Goal: Transaction & Acquisition: Purchase product/service

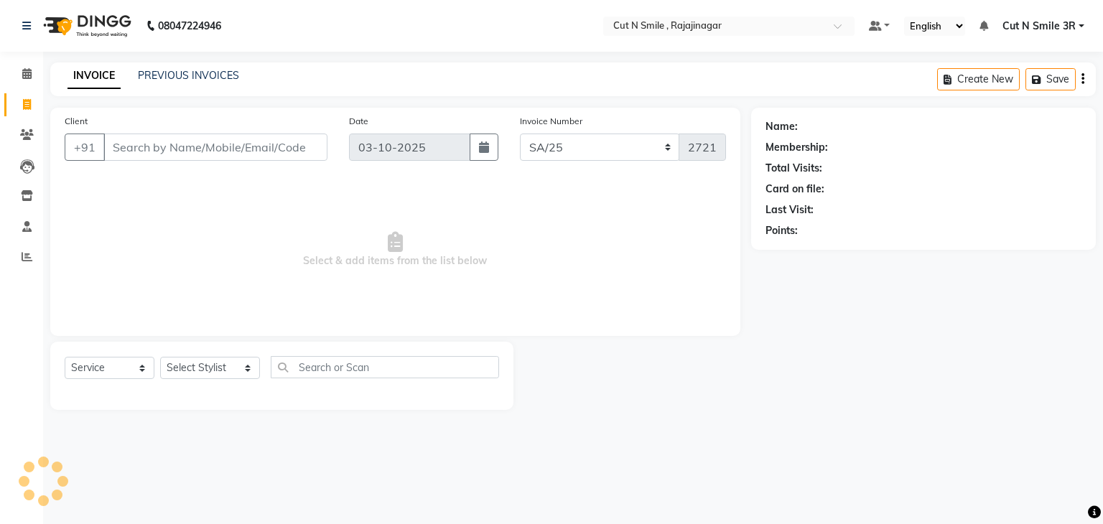
select select "7181"
select select "service"
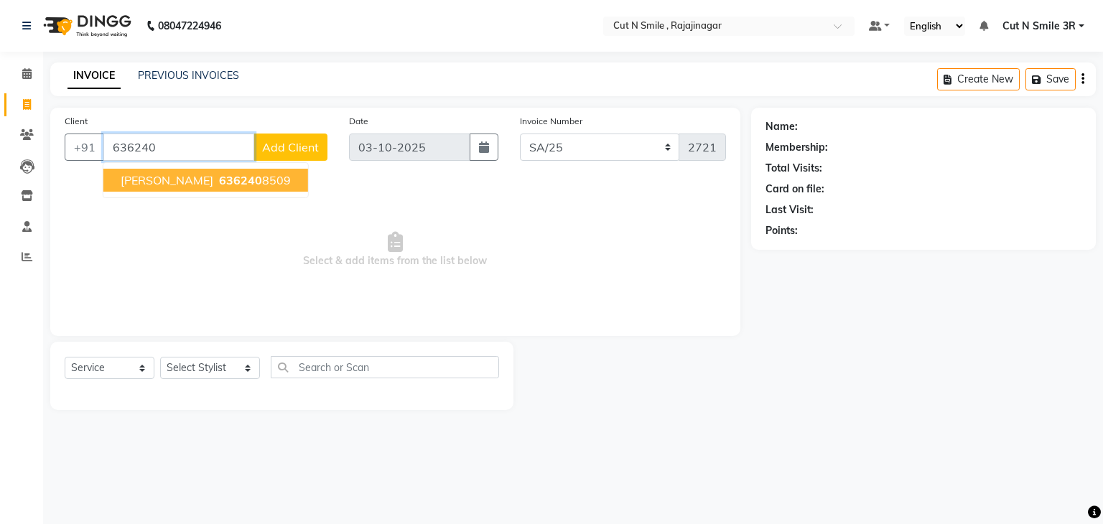
click at [237, 182] on span "636240" at bounding box center [240, 180] width 43 height 14
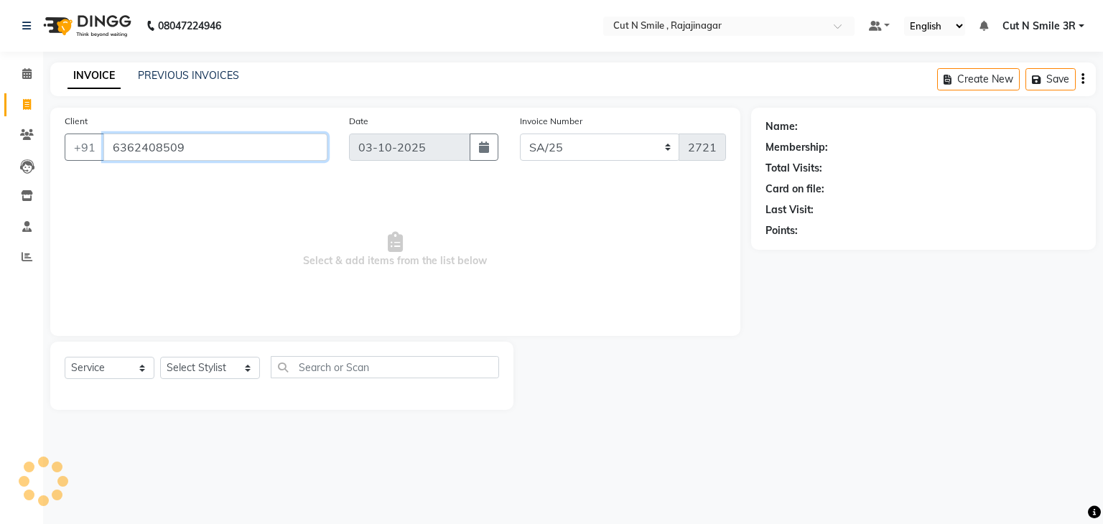
type input "6362408509"
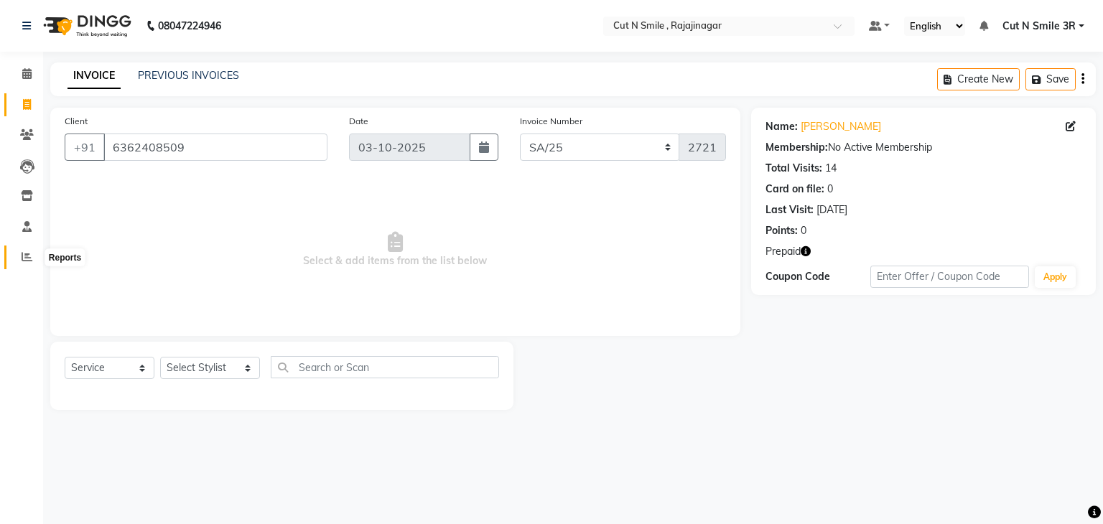
click at [23, 253] on icon at bounding box center [27, 256] width 11 height 11
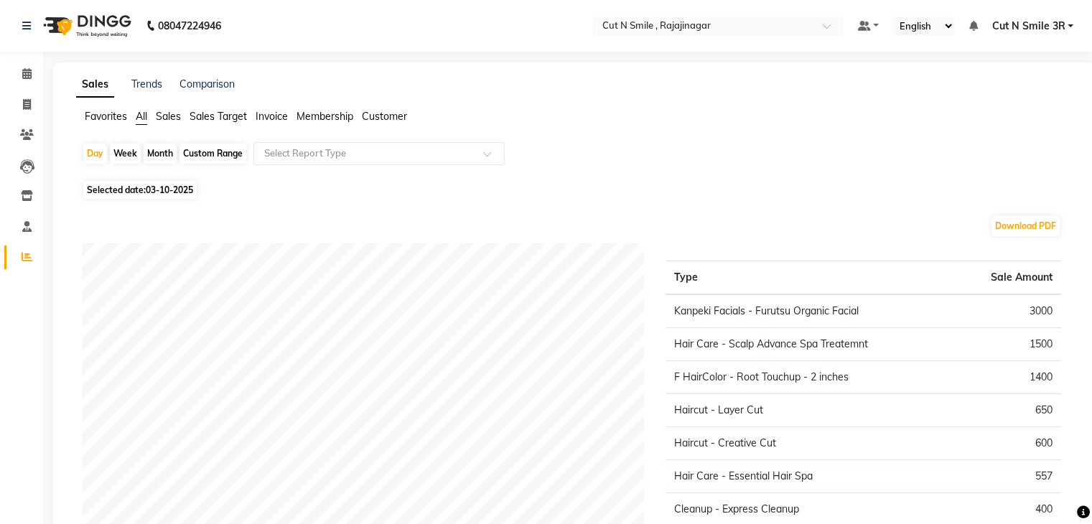
click at [302, 118] on span "Membership" at bounding box center [325, 116] width 57 height 13
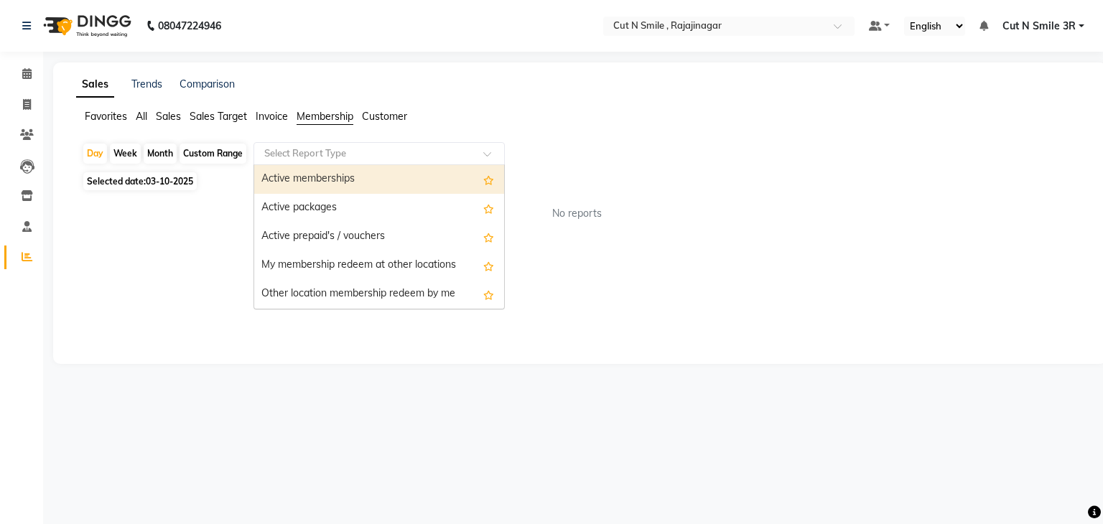
click at [333, 157] on input "text" at bounding box center [364, 153] width 207 height 14
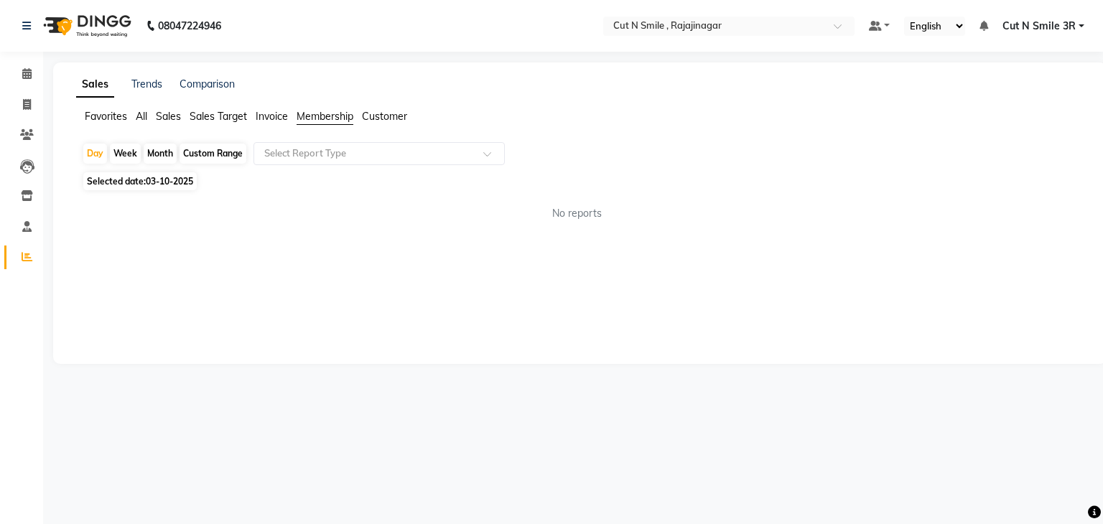
click at [123, 256] on div "Sales Trends Comparison Favorites All Sales Sales Target Invoice Membership [DA…" at bounding box center [579, 213] width 1053 height 302
click at [26, 106] on icon at bounding box center [27, 104] width 8 height 11
select select "service"
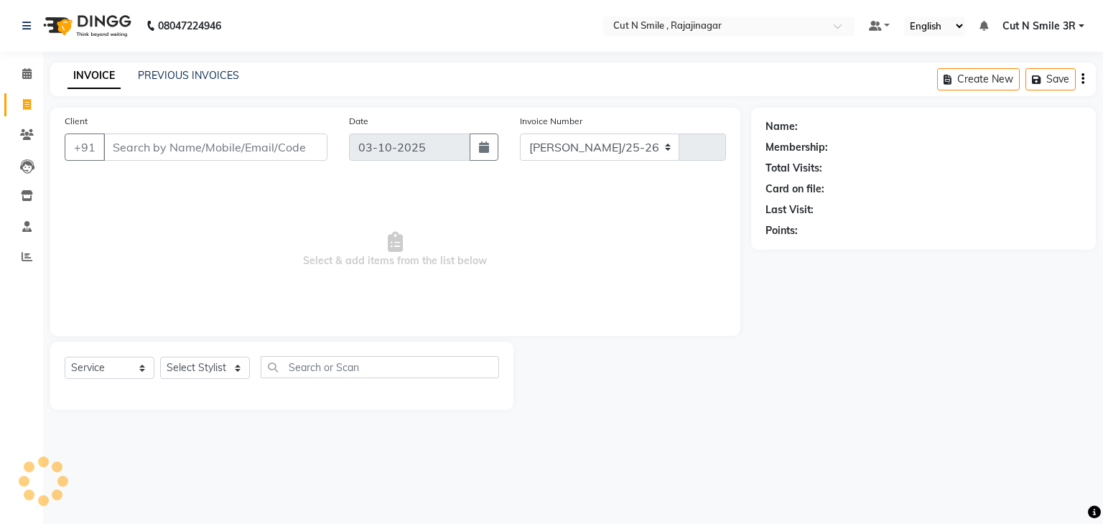
select select "7187"
type input "135"
click at [189, 154] on input "Client" at bounding box center [215, 147] width 224 height 27
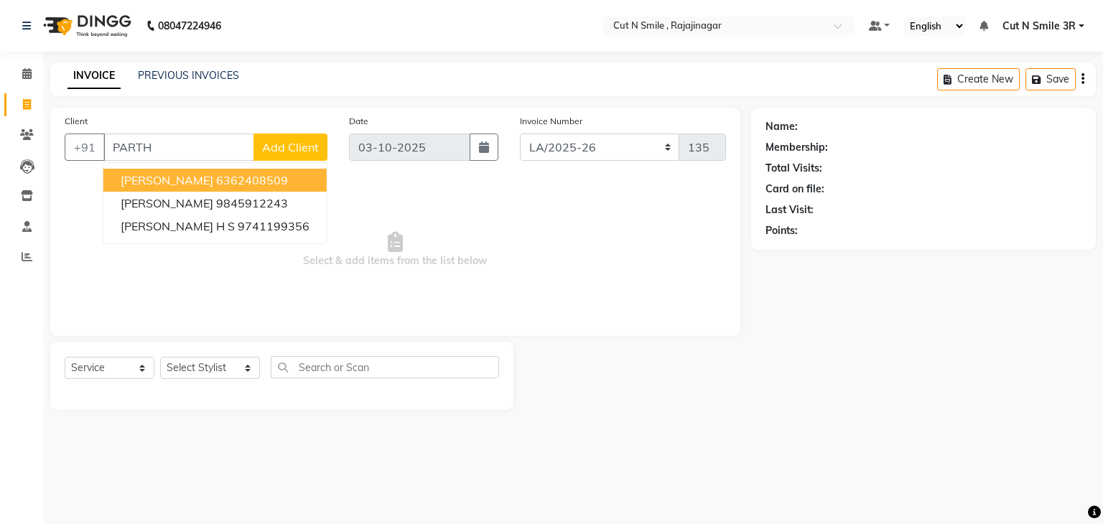
click at [216, 183] on ngb-highlight "6362408509" at bounding box center [252, 180] width 72 height 14
type input "6362408509"
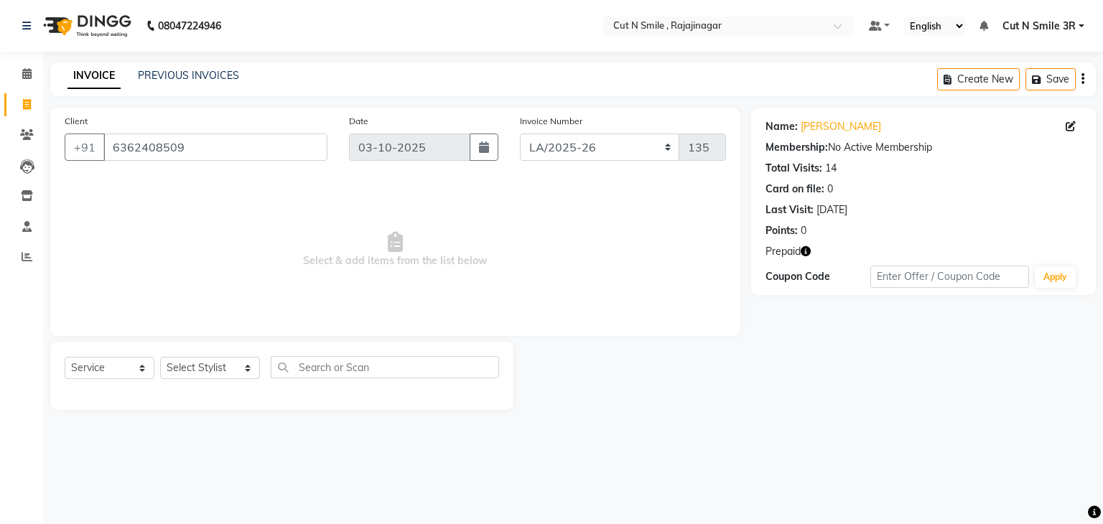
click at [805, 251] on icon "button" at bounding box center [806, 251] width 10 height 10
click at [798, 350] on div "Name: [PERSON_NAME] Membership: No Active Membership Total Visits: 14 Card on f…" at bounding box center [928, 259] width 355 height 302
click at [26, 202] on span at bounding box center [26, 196] width 25 height 17
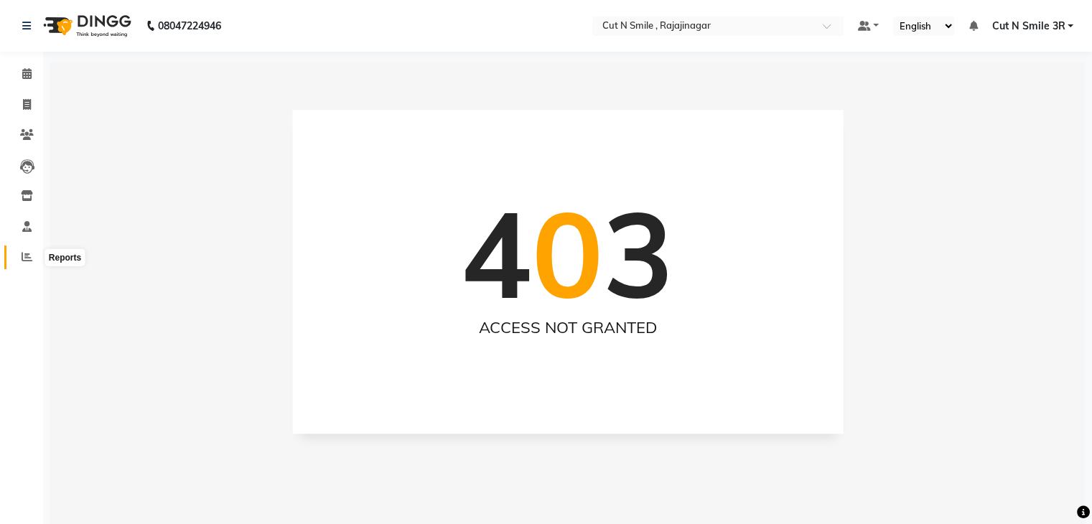
click at [23, 259] on icon at bounding box center [27, 256] width 11 height 11
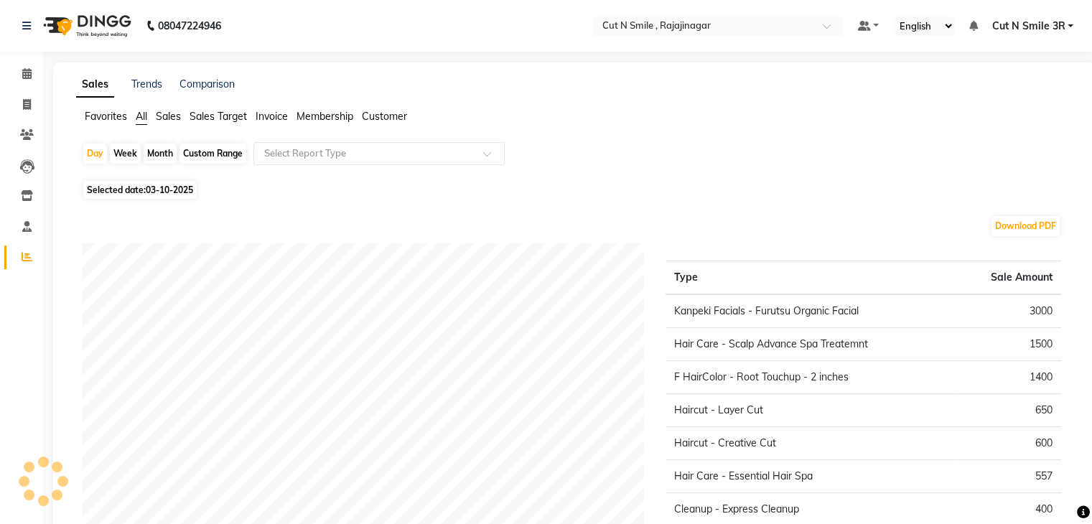
click at [313, 116] on span "Membership" at bounding box center [325, 116] width 57 height 13
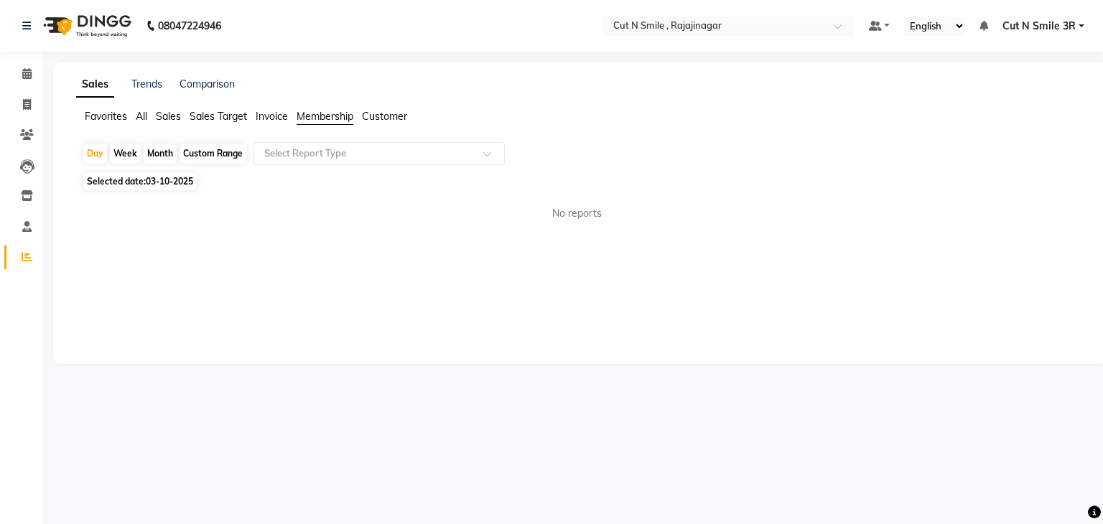
click at [218, 153] on div "Custom Range" at bounding box center [212, 154] width 67 height 20
select select "10"
select select "2025"
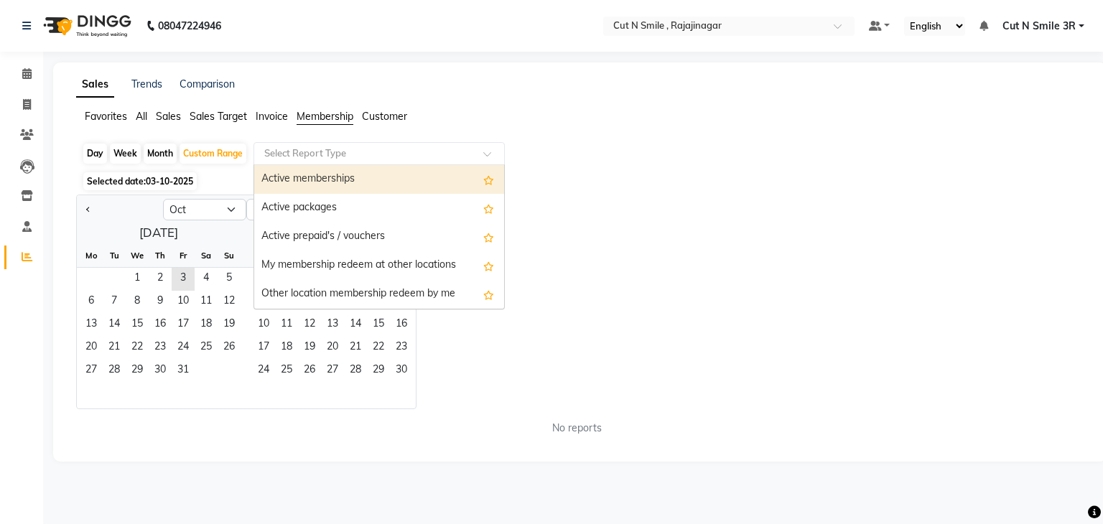
click at [288, 151] on input "text" at bounding box center [364, 153] width 207 height 14
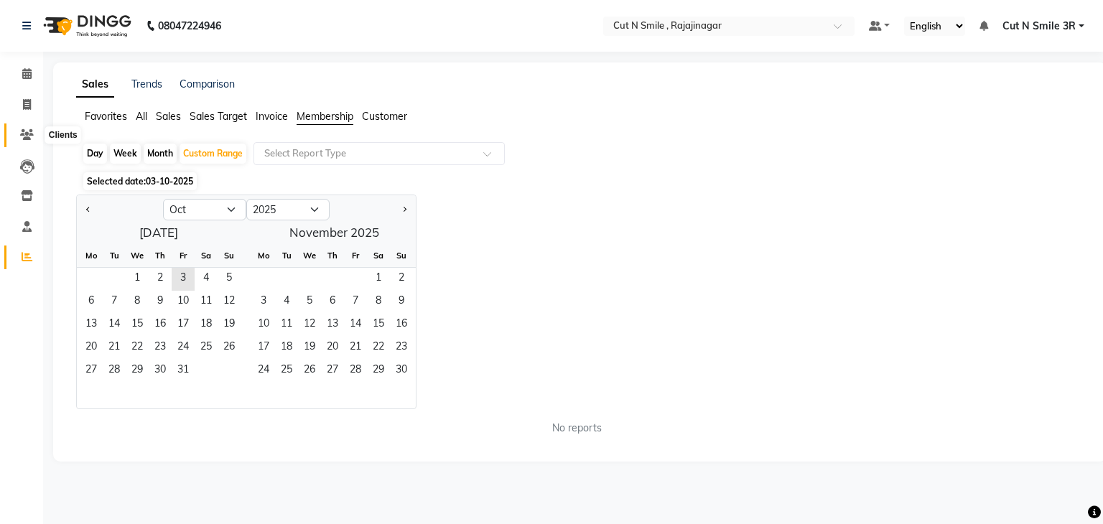
click at [24, 134] on icon at bounding box center [27, 134] width 14 height 11
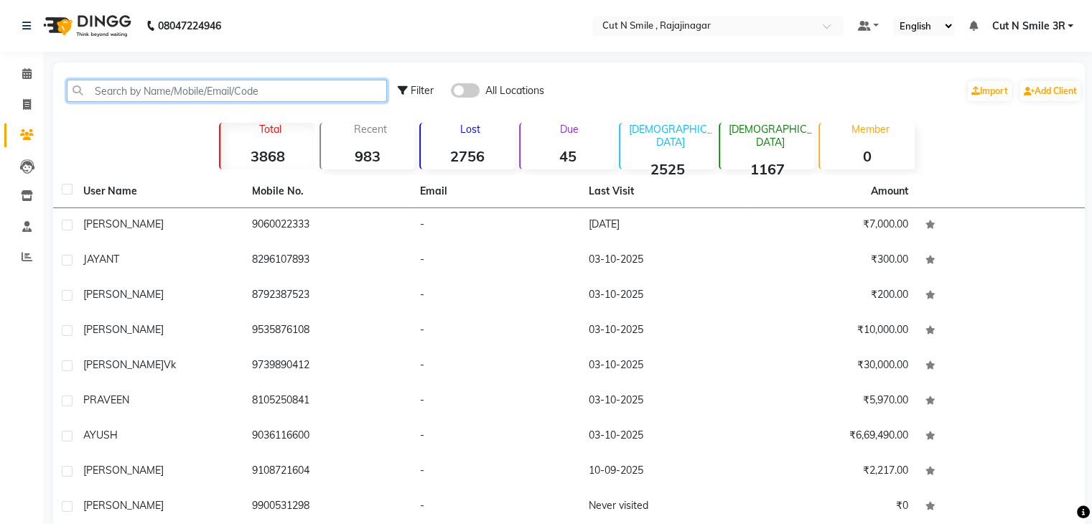
click at [327, 91] on input "text" at bounding box center [227, 91] width 320 height 22
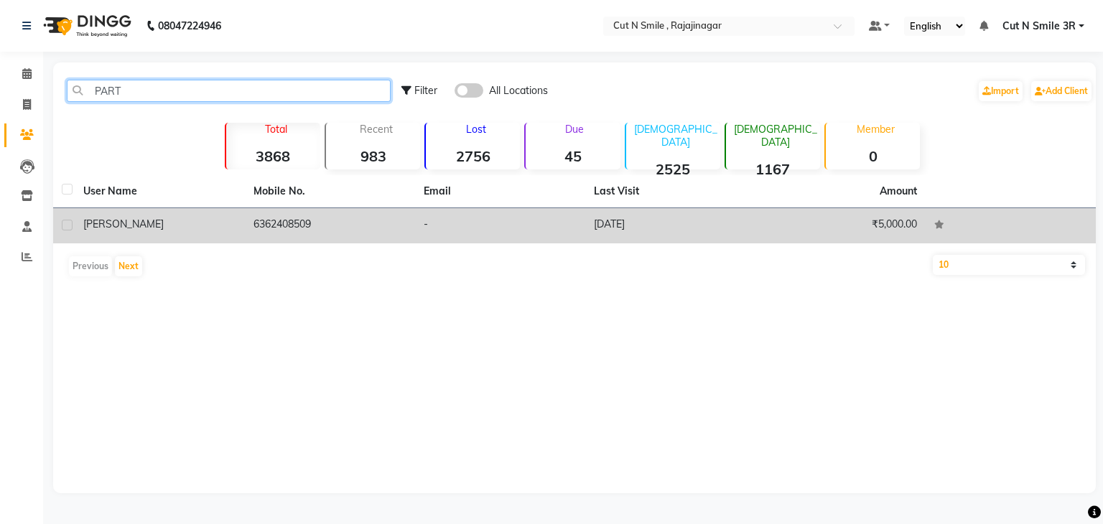
type input "PART"
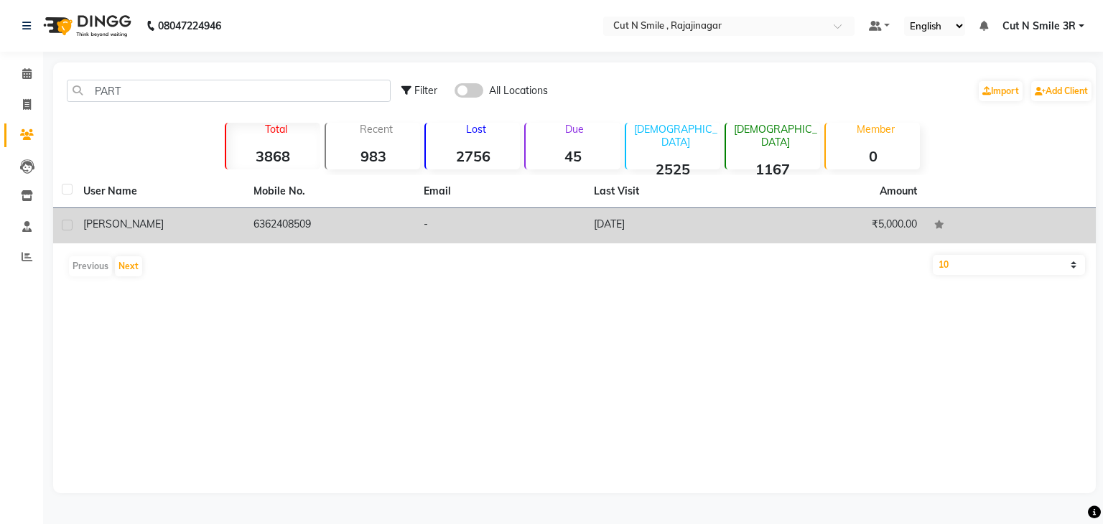
click at [294, 228] on td "6362408509" at bounding box center [330, 225] width 170 height 35
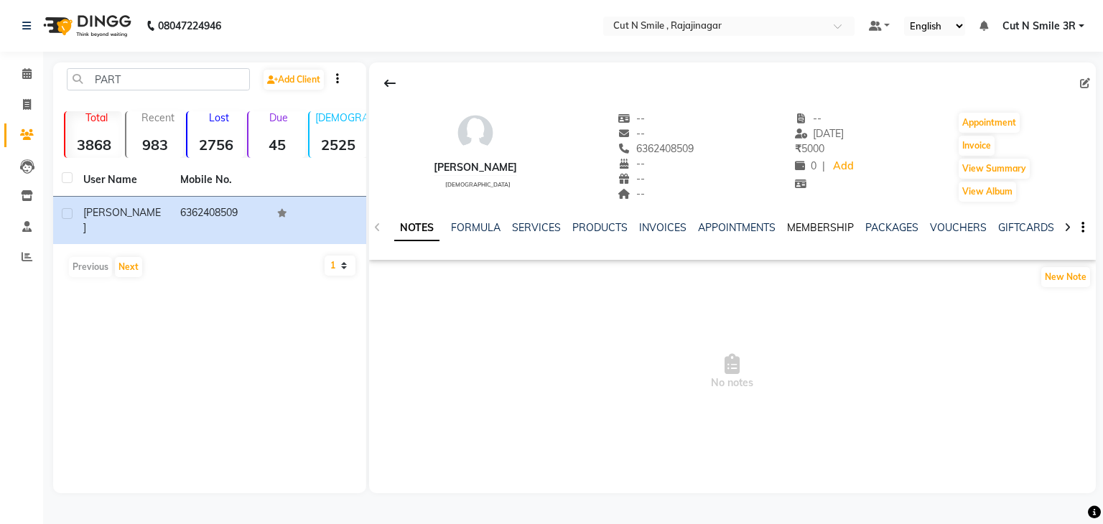
click at [816, 230] on link "MEMBERSHIP" at bounding box center [820, 227] width 67 height 13
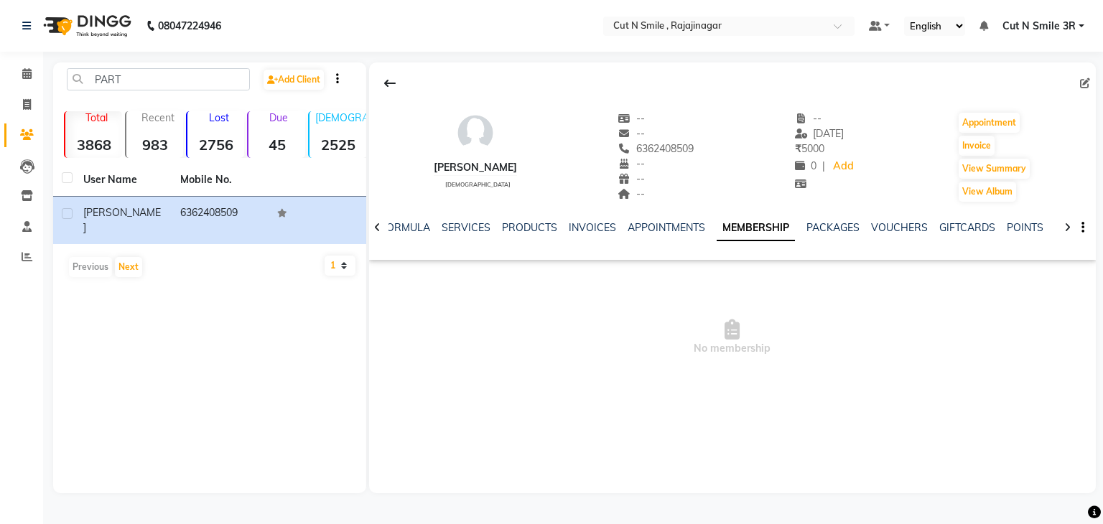
click at [486, 230] on ul "NOTES FORMULA SERVICES PRODUCTS INVOICES APPOINTMENTS MEMBERSHIP PACKAGES VOUCH…" at bounding box center [792, 227] width 910 height 15
click at [469, 230] on link "SERVICES" at bounding box center [466, 227] width 49 height 13
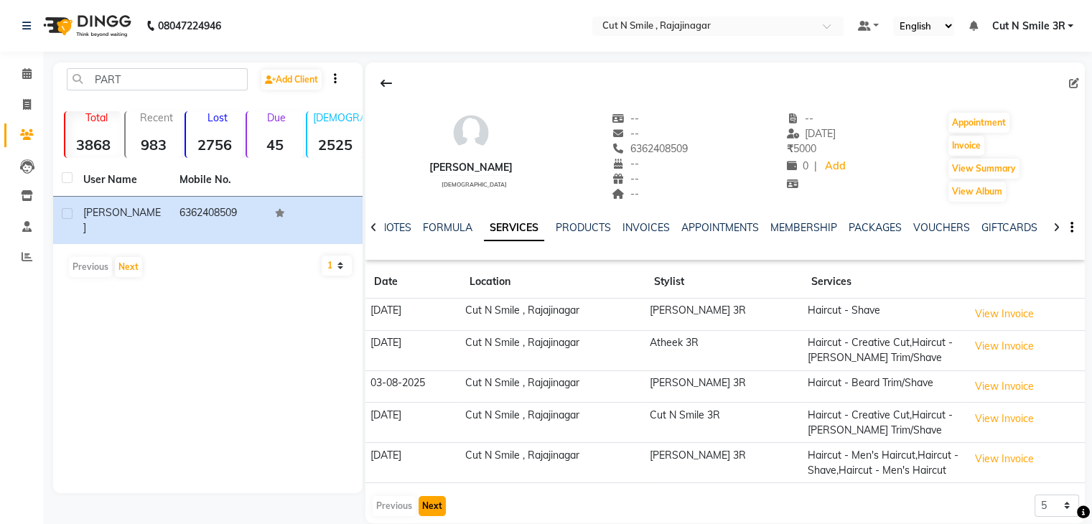
click at [432, 507] on button "Next" at bounding box center [432, 506] width 27 height 20
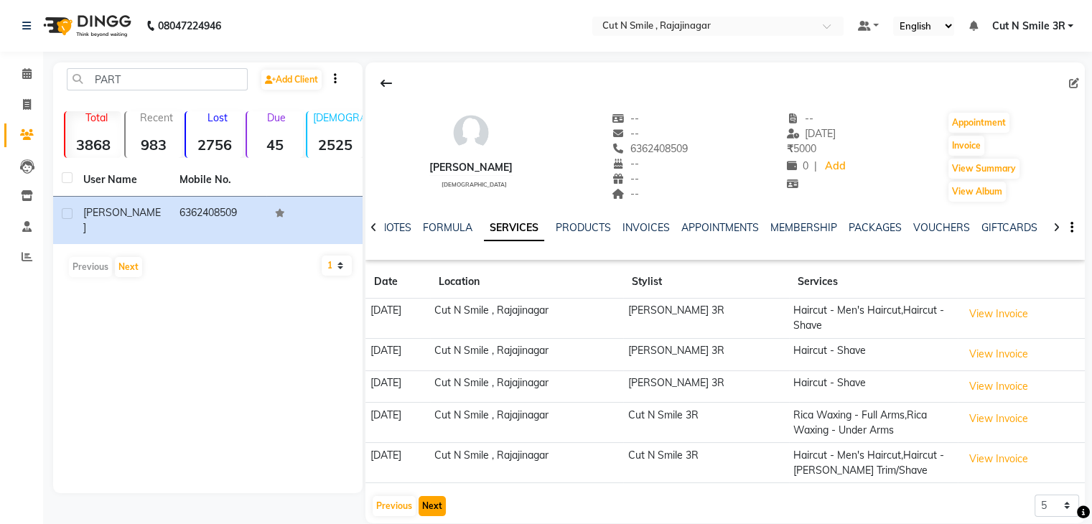
click at [432, 507] on button "Next" at bounding box center [432, 506] width 27 height 20
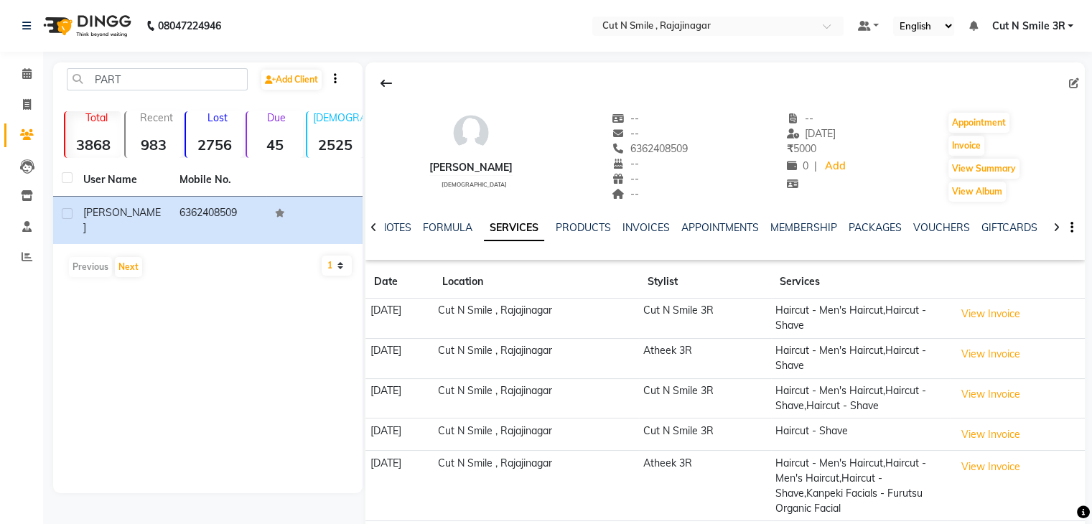
click at [432, 507] on td "[DATE]" at bounding box center [399, 486] width 68 height 70
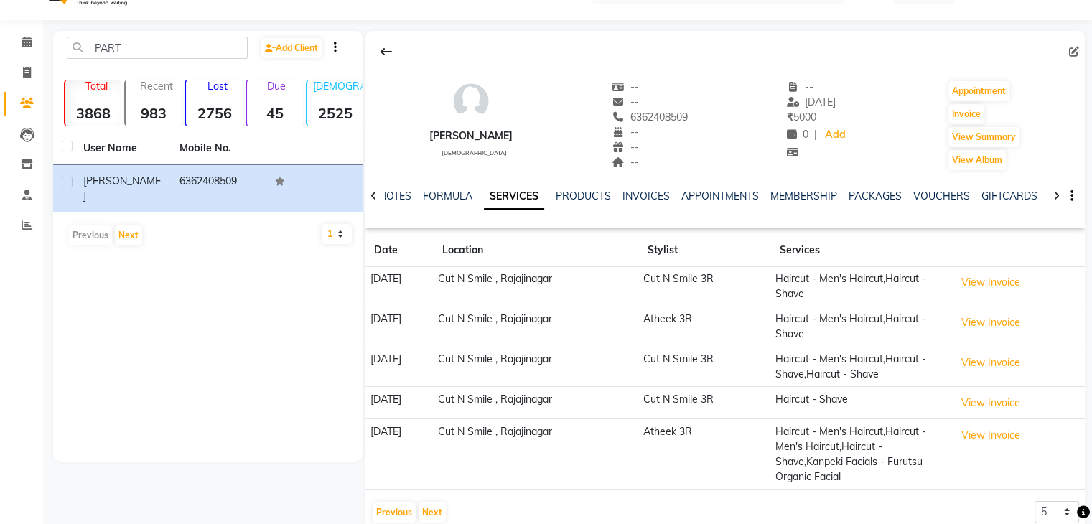
scroll to position [57, 0]
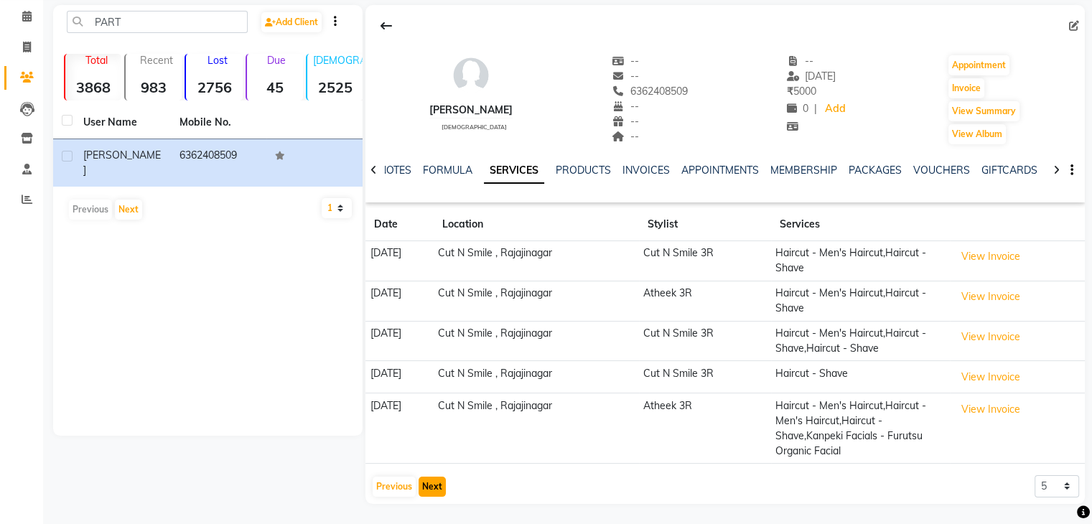
click at [441, 485] on button "Next" at bounding box center [432, 487] width 27 height 20
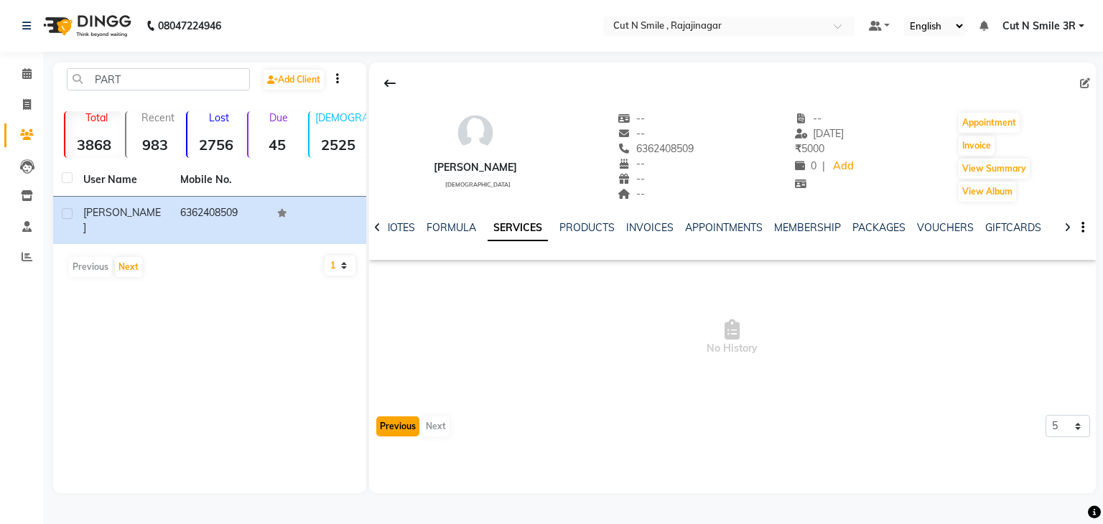
click at [392, 421] on button "Previous" at bounding box center [397, 426] width 43 height 20
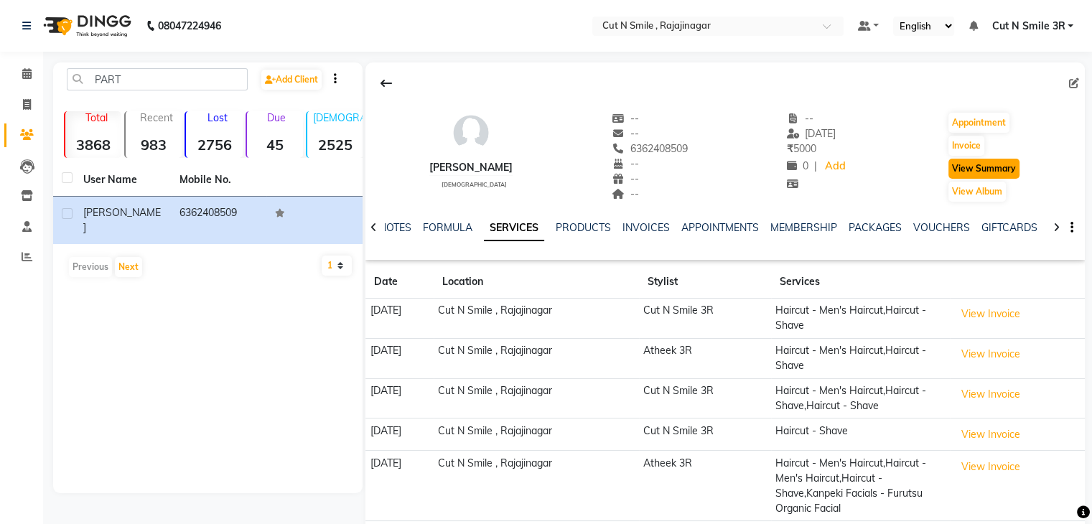
click at [982, 169] on button "View Summary" at bounding box center [983, 169] width 71 height 20
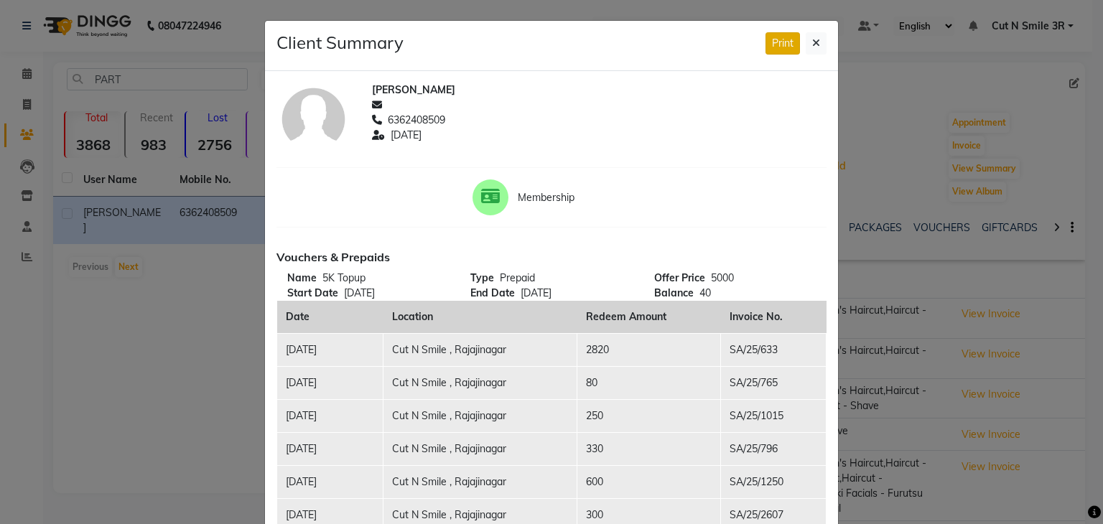
click at [775, 41] on button "Print" at bounding box center [782, 43] width 34 height 22
click at [812, 41] on icon at bounding box center [816, 43] width 8 height 10
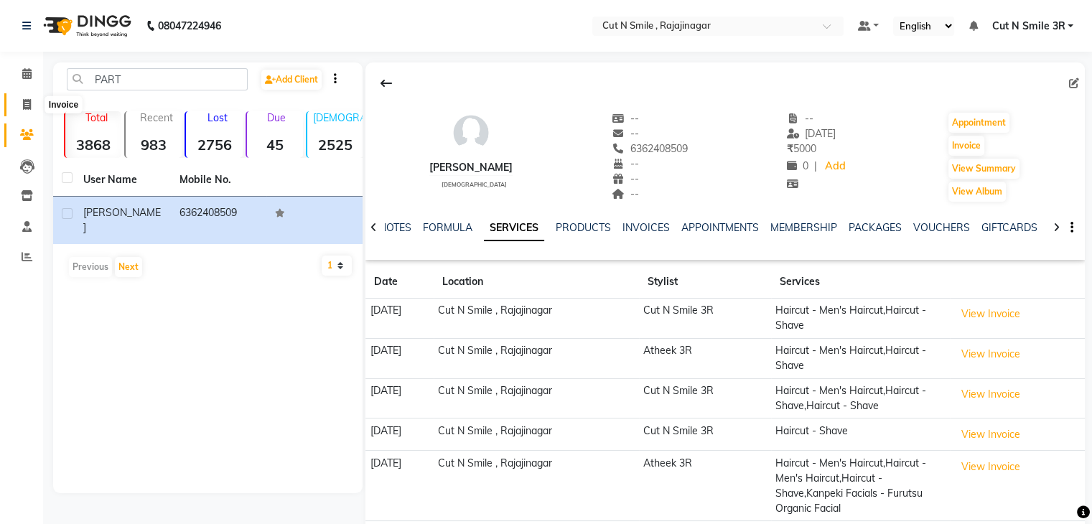
click at [23, 100] on icon at bounding box center [27, 104] width 8 height 11
select select "service"
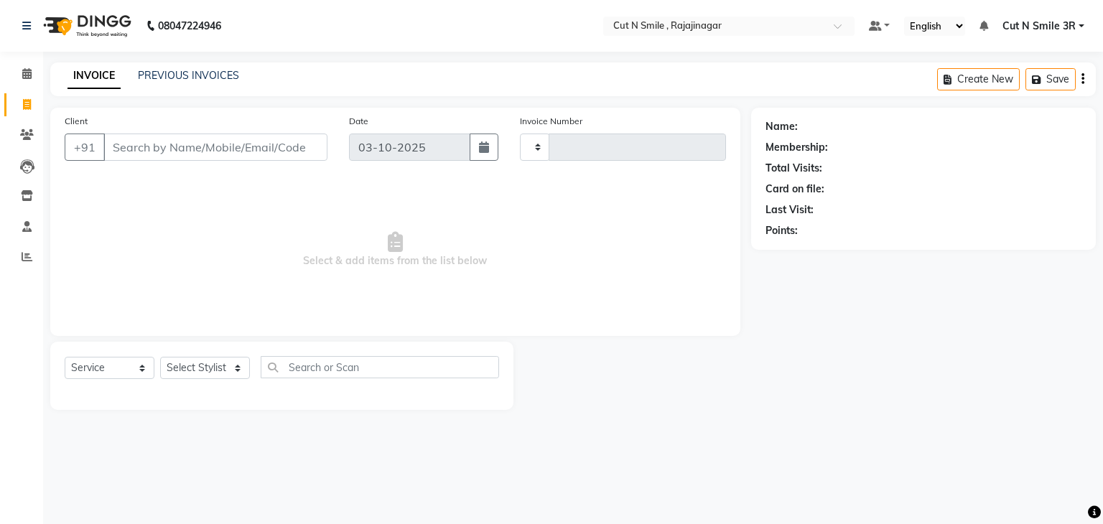
type input "135"
select select "7187"
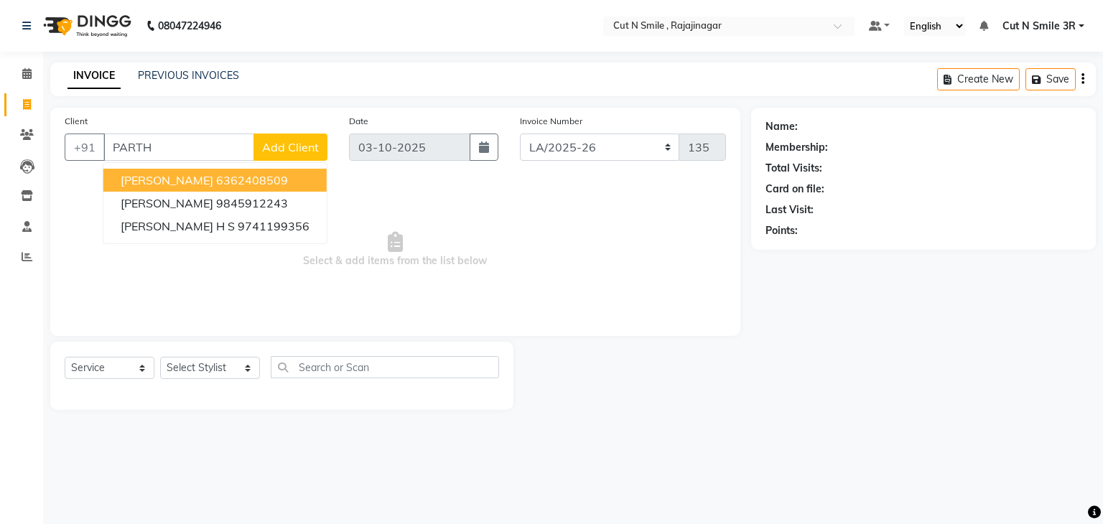
click at [244, 181] on ngb-highlight "6362408509" at bounding box center [252, 180] width 72 height 14
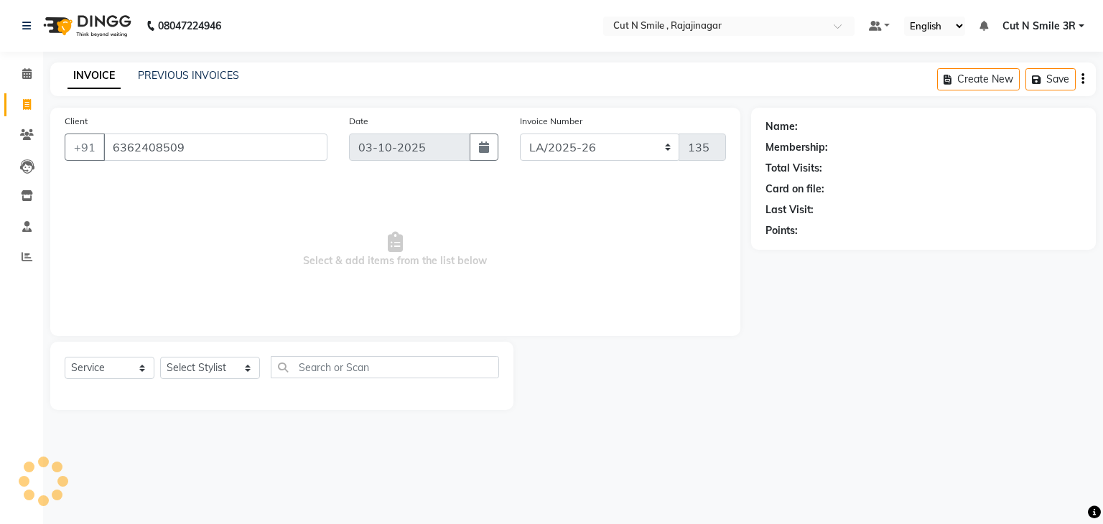
type input "6362408509"
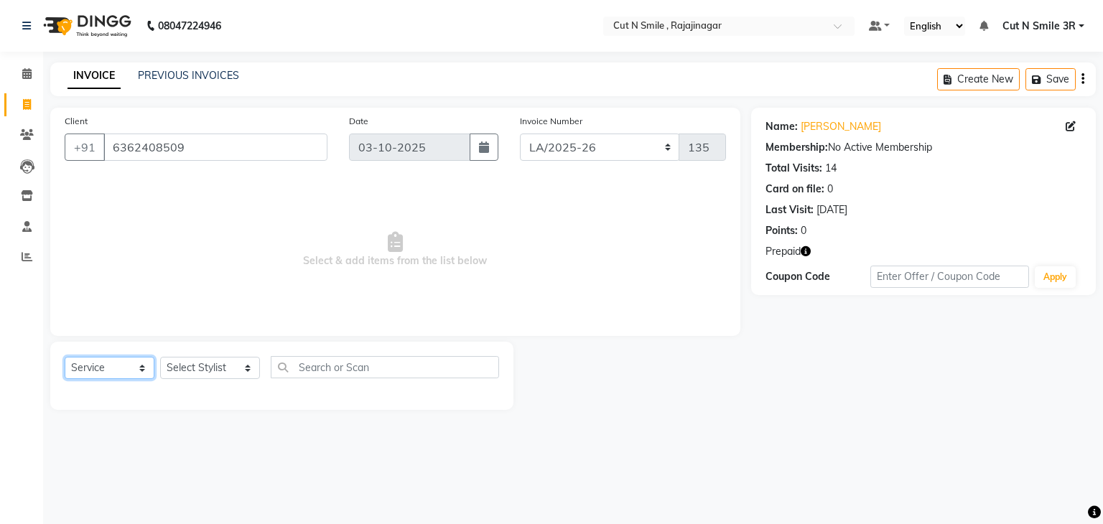
click at [136, 364] on select "Select Service Product Membership Package Voucher Prepaid Gift Card" at bounding box center [110, 368] width 90 height 22
click at [65, 358] on select "Select Service Product Membership Package Voucher Prepaid Gift Card" at bounding box center [110, 368] width 90 height 22
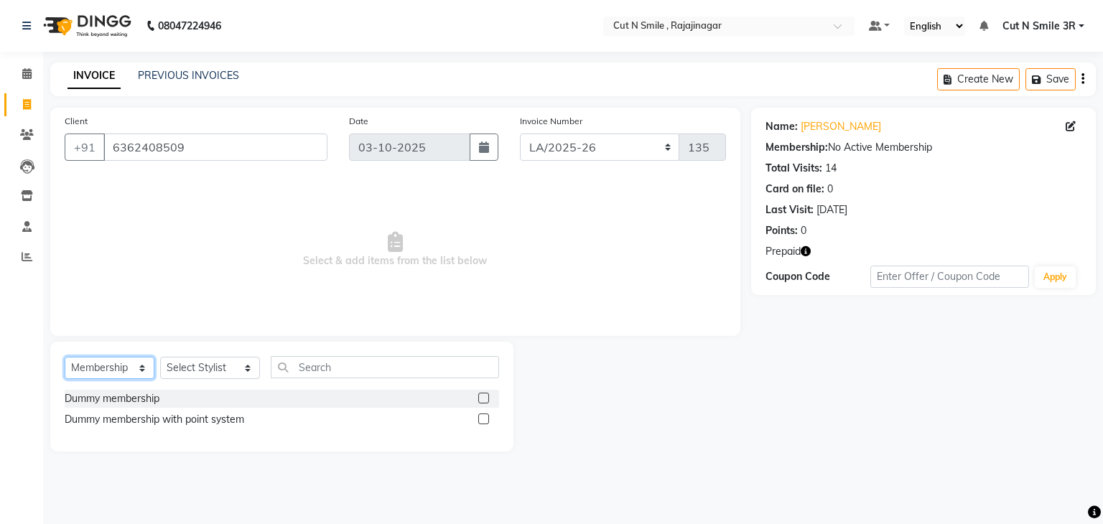
click at [142, 368] on select "Select Service Product Membership Package Voucher Prepaid Gift Card" at bounding box center [110, 368] width 90 height 22
select select "P"
click at [65, 358] on select "Select Service Product Membership Package Voucher Prepaid Gift Card" at bounding box center [110, 368] width 90 height 22
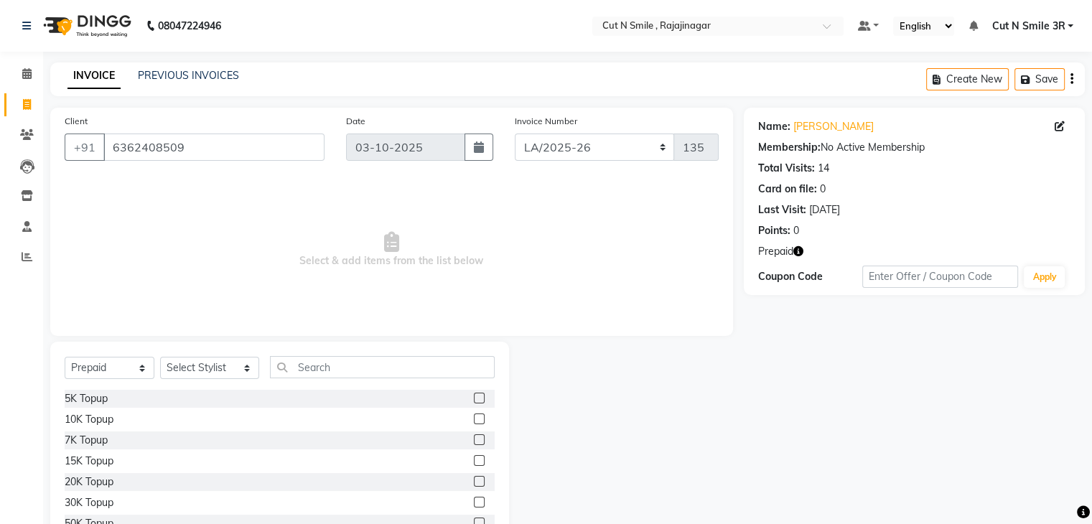
click at [474, 441] on label at bounding box center [479, 439] width 11 height 11
click at [474, 441] on input "checkbox" at bounding box center [478, 440] width 9 height 9
checkbox input "false"
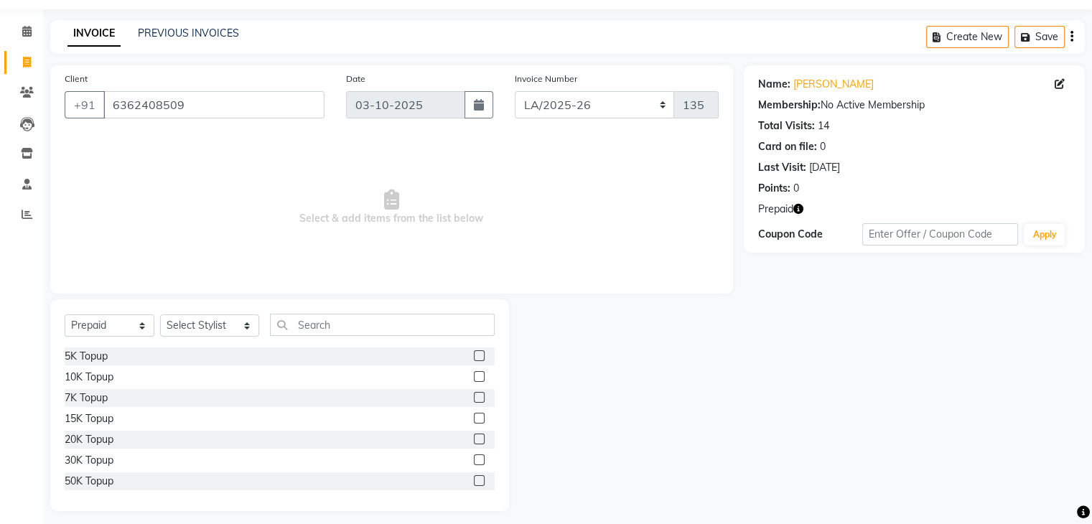
scroll to position [52, 0]
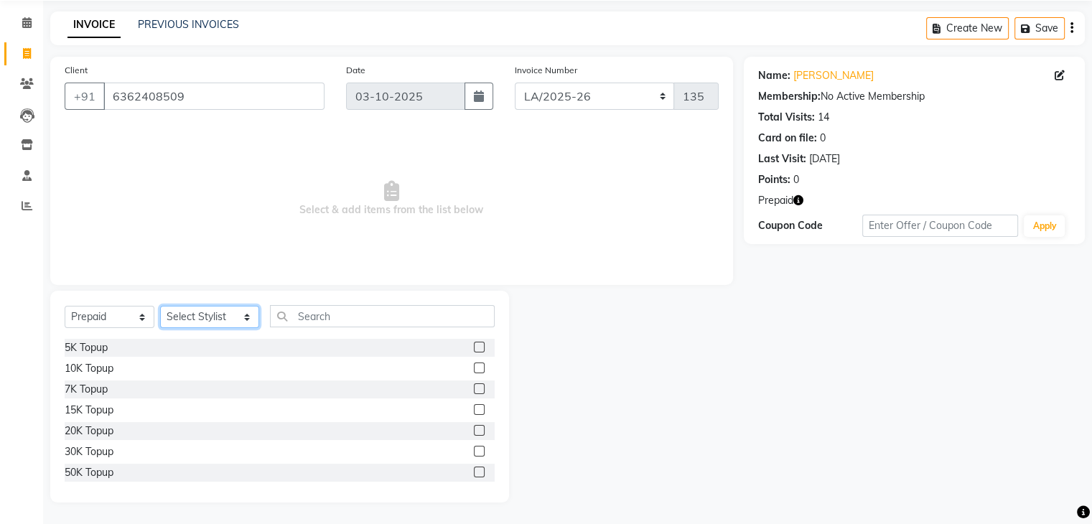
click at [233, 314] on select "Select Stylist [PERSON_NAME] Ammu 3R [PERSON_NAME] VN [PERSON_NAME] 3R [PERSON_…" at bounding box center [209, 317] width 99 height 22
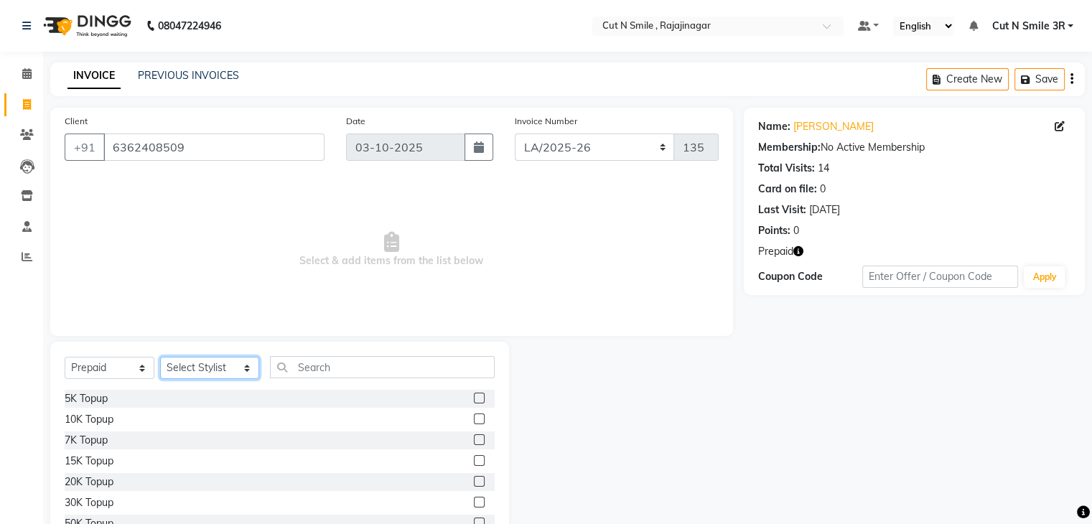
click at [235, 366] on select "Select Stylist [PERSON_NAME] Ammu 3R [PERSON_NAME] VN [PERSON_NAME] 3R [PERSON_…" at bounding box center [209, 368] width 99 height 22
click at [160, 358] on select "Select Stylist [PERSON_NAME] Ammu 3R [PERSON_NAME] VN [PERSON_NAME] 3R [PERSON_…" at bounding box center [209, 368] width 99 height 22
click at [218, 368] on select "Select Stylist [PERSON_NAME] Ammu 3R [PERSON_NAME] VN [PERSON_NAME] 3R [PERSON_…" at bounding box center [209, 368] width 99 height 22
select select "58685"
click at [160, 358] on select "Select Stylist [PERSON_NAME] Ammu 3R [PERSON_NAME] VN [PERSON_NAME] 3R [PERSON_…" at bounding box center [209, 368] width 99 height 22
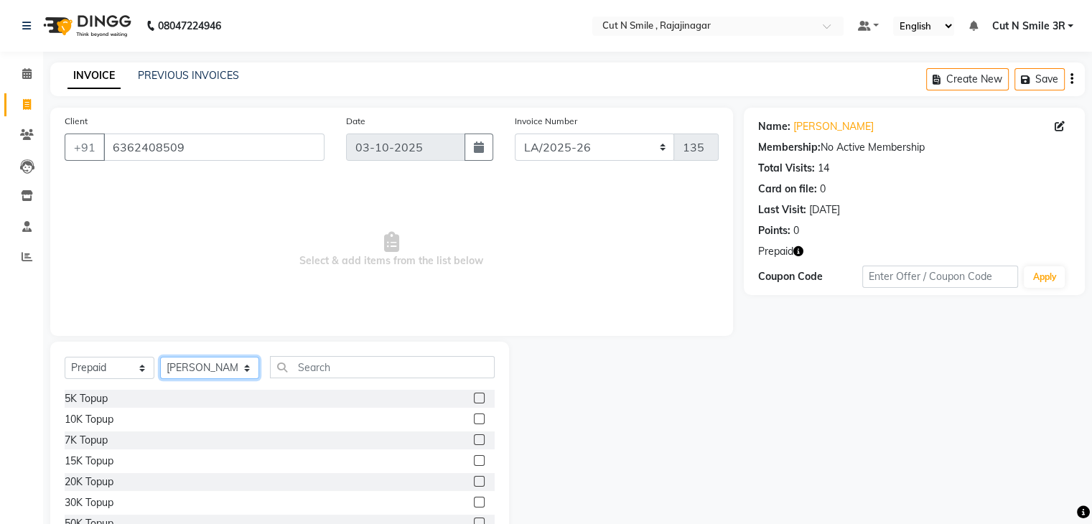
scroll to position [52, 0]
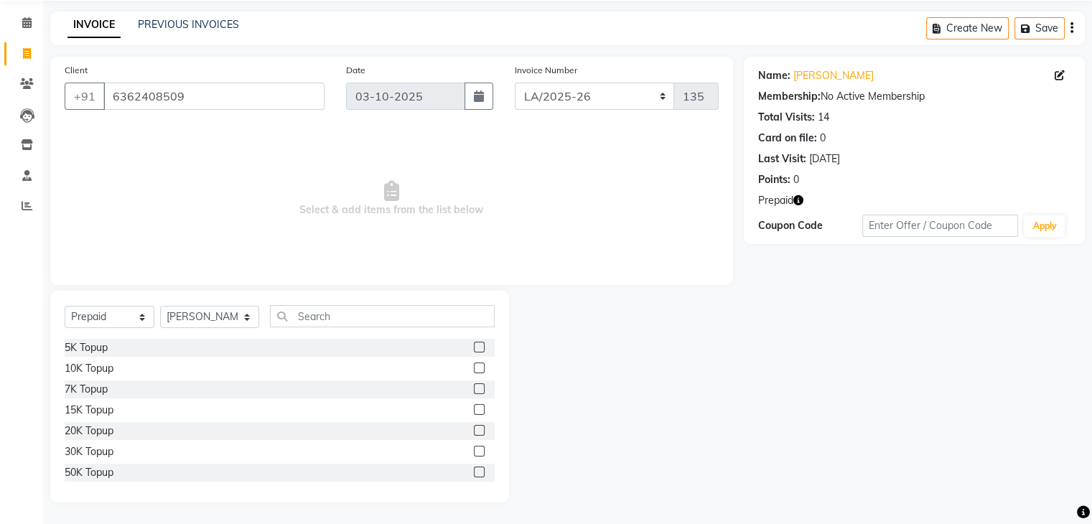
click at [474, 388] on label at bounding box center [479, 388] width 11 height 11
click at [474, 388] on input "checkbox" at bounding box center [478, 389] width 9 height 9
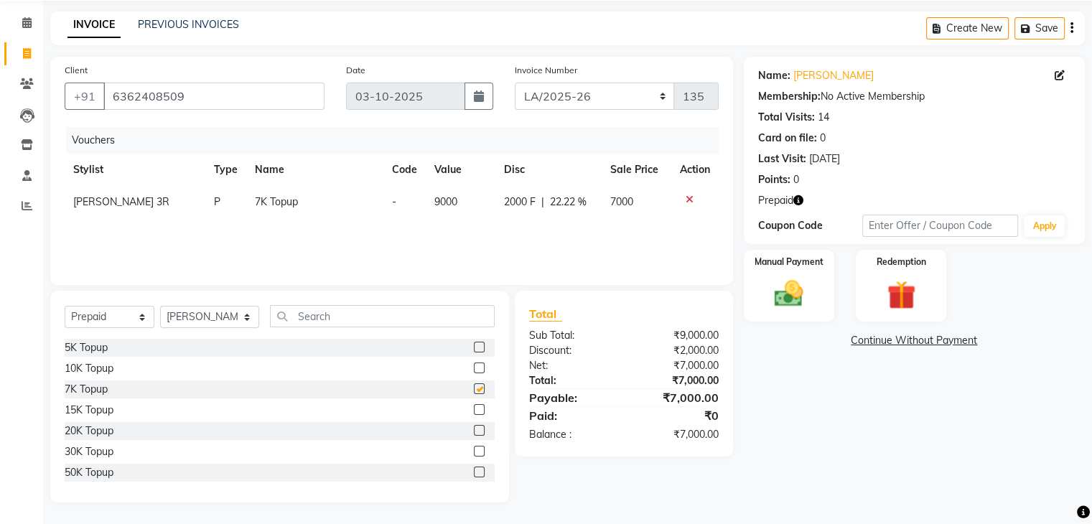
checkbox input "false"
click at [791, 289] on img at bounding box center [789, 294] width 48 height 34
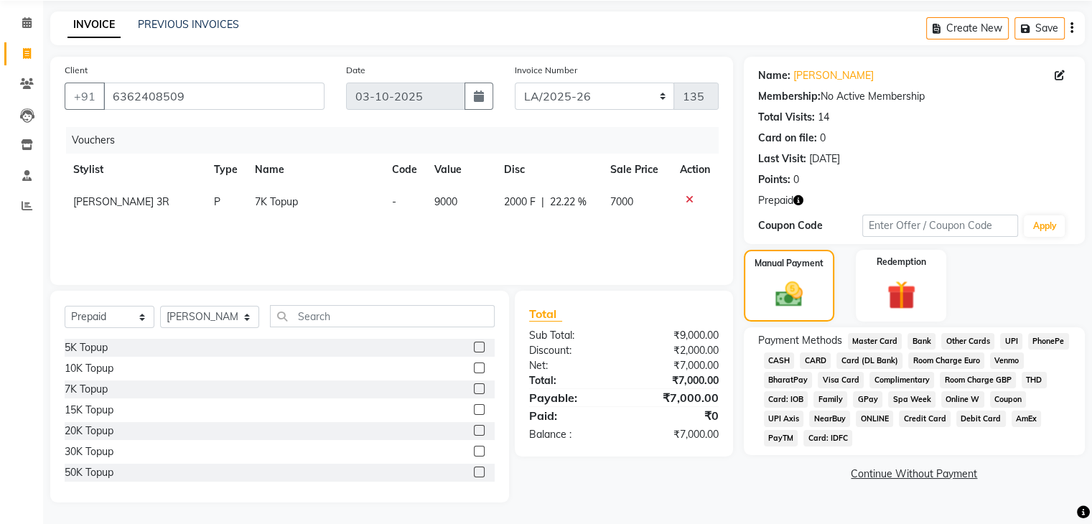
click at [1008, 337] on span "UPI" at bounding box center [1011, 341] width 22 height 17
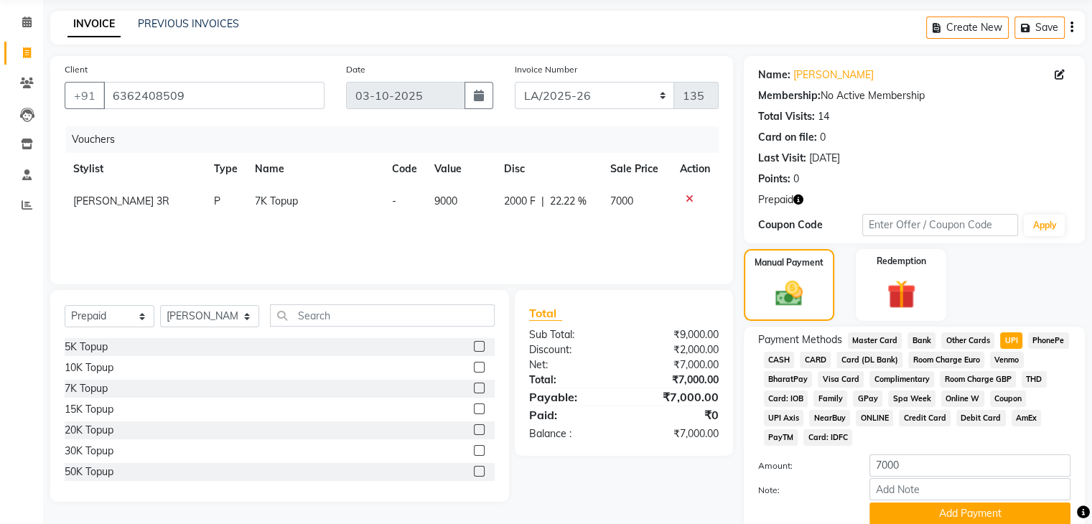
scroll to position [113, 0]
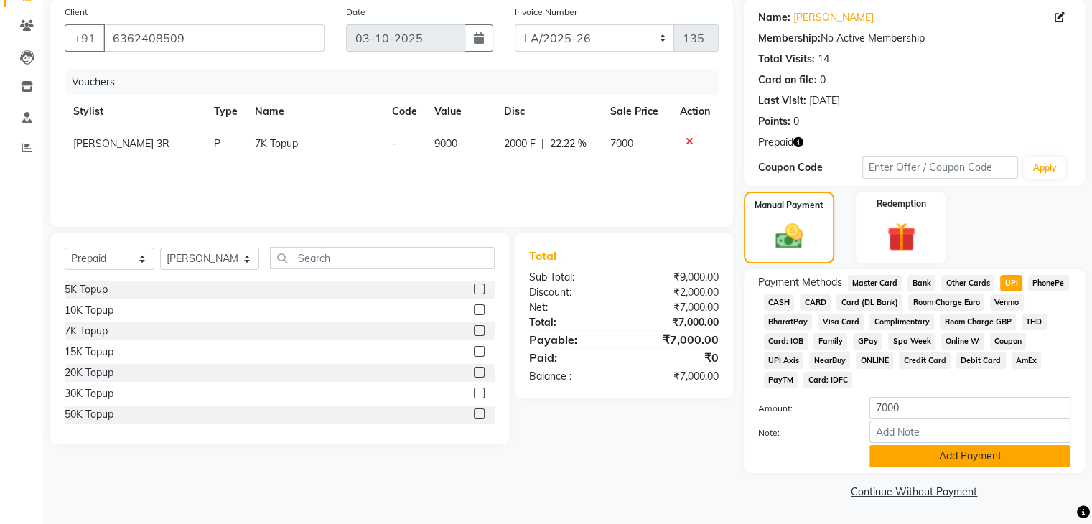
click at [933, 456] on button "Add Payment" at bounding box center [969, 456] width 201 height 22
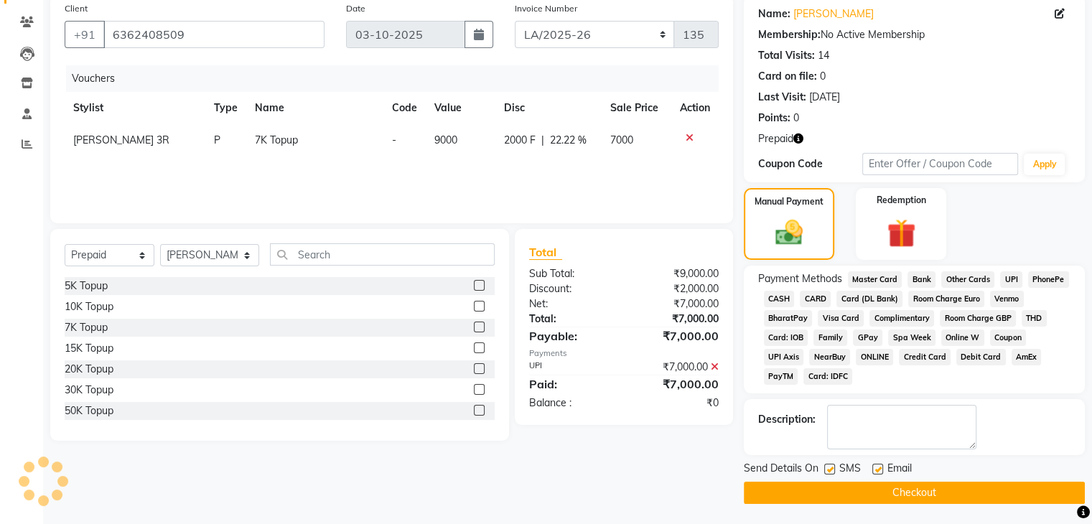
click at [1007, 274] on span "UPI" at bounding box center [1011, 279] width 22 height 17
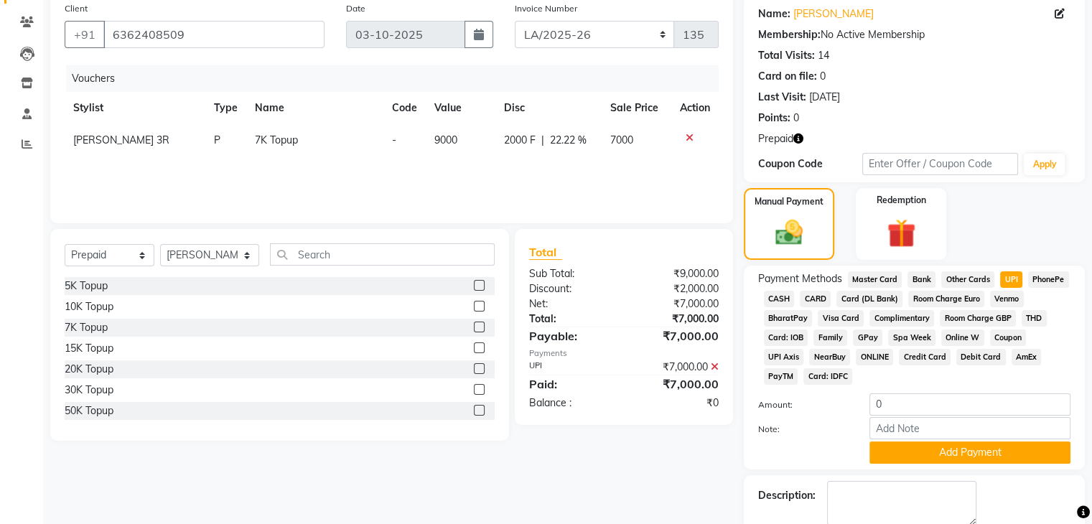
scroll to position [193, 0]
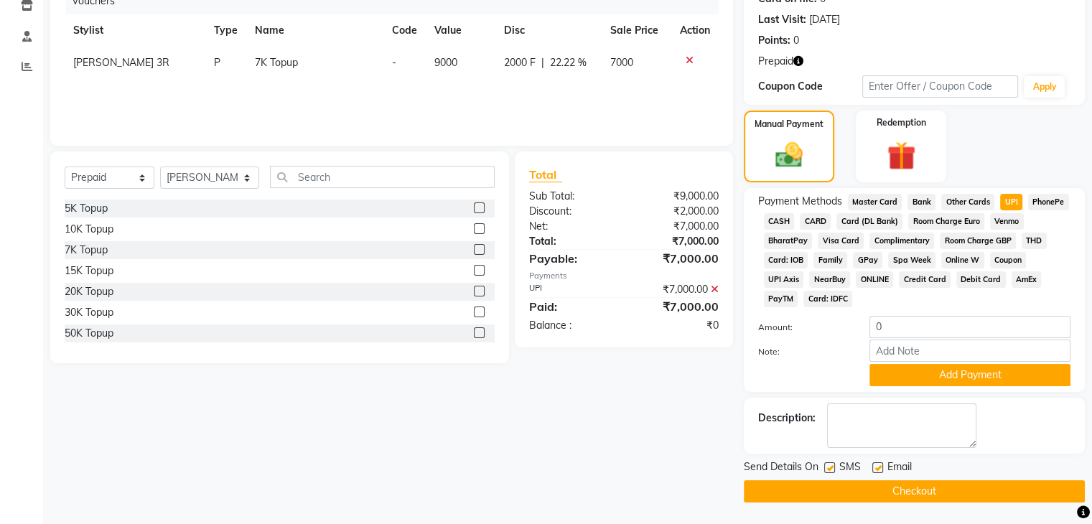
click at [861, 493] on button "Checkout" at bounding box center [914, 491] width 341 height 22
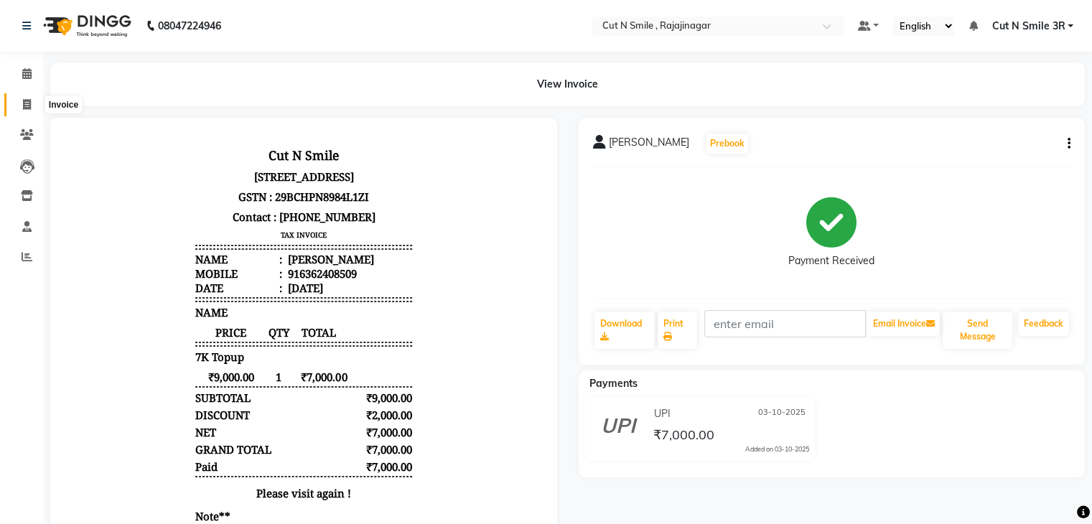
click at [31, 105] on span at bounding box center [26, 105] width 25 height 17
select select "service"
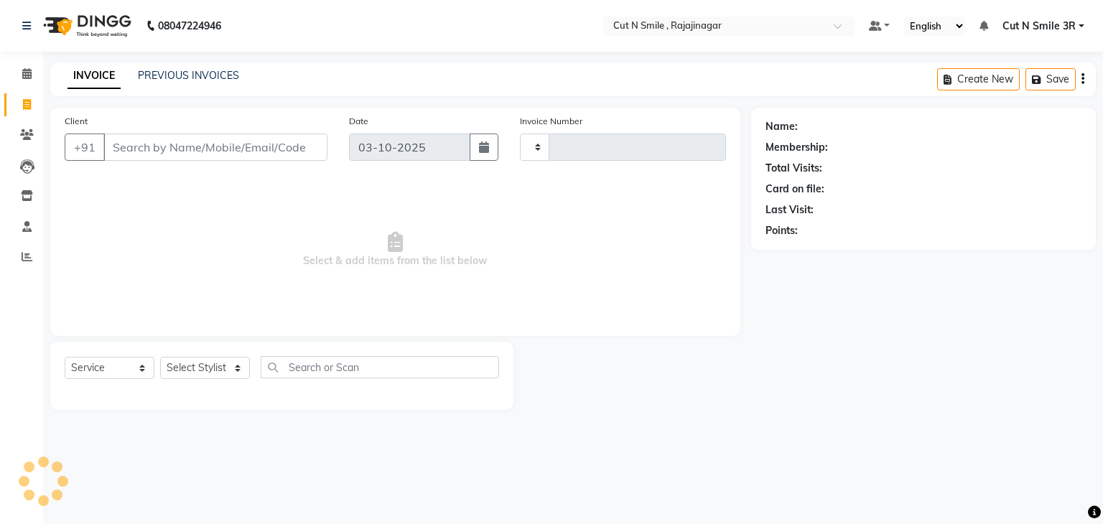
type input "136"
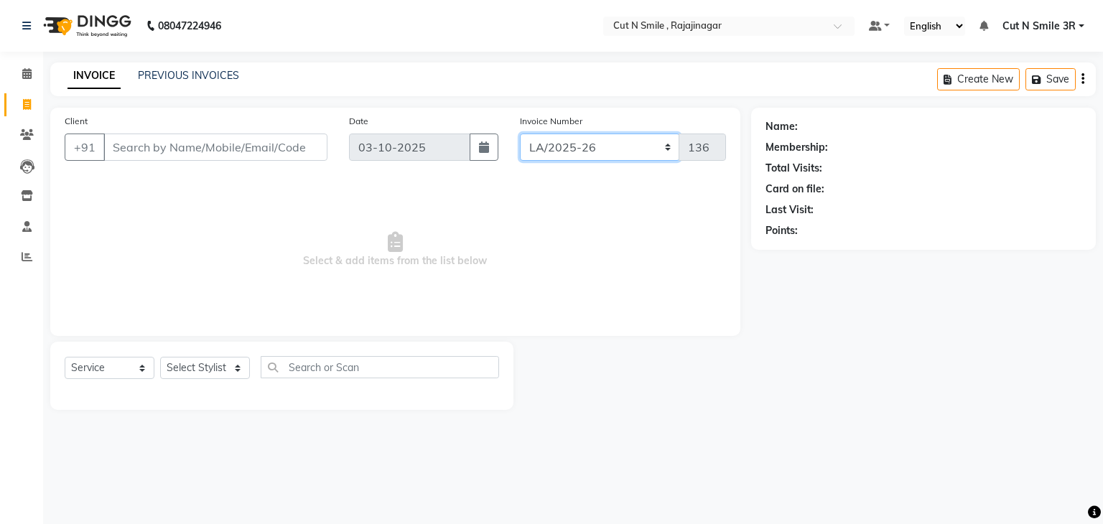
click at [582, 146] on select "[PERSON_NAME]/25-26 LA/2025-26 SH/25 CH/25 SA/25" at bounding box center [600, 147] width 160 height 27
select select "7181"
click at [520, 134] on select "[PERSON_NAME]/25-26 LA/2025-26 SH/25 CH/25 SA/25" at bounding box center [600, 147] width 160 height 27
type input "2721"
click at [23, 139] on icon at bounding box center [27, 134] width 14 height 11
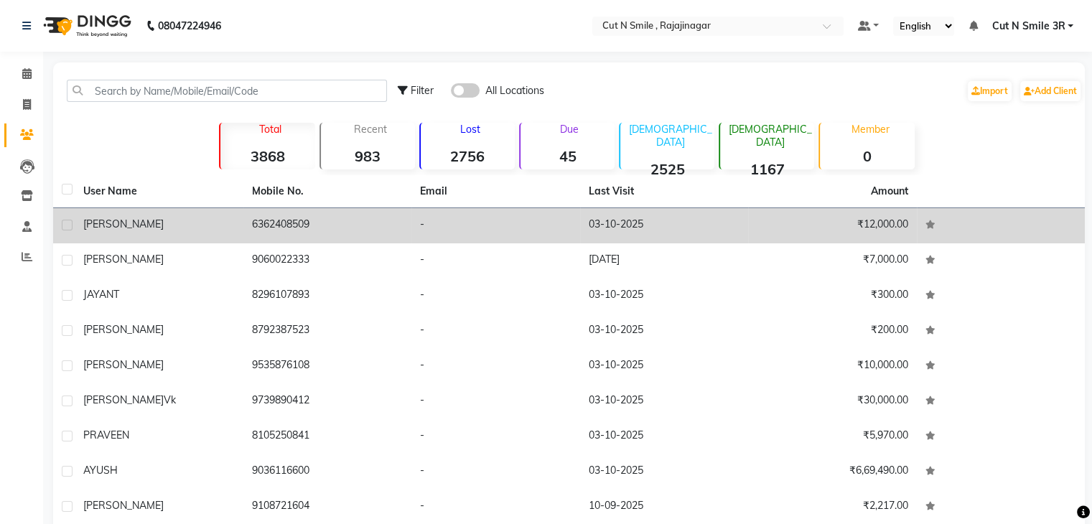
click at [378, 215] on td "6362408509" at bounding box center [327, 225] width 169 height 35
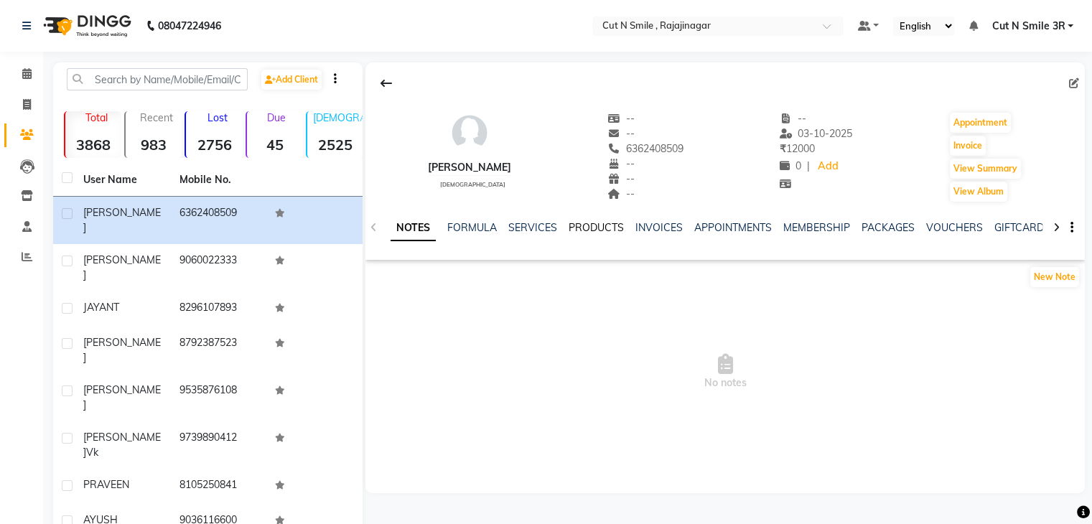
click at [620, 228] on link "PRODUCTS" at bounding box center [596, 227] width 55 height 13
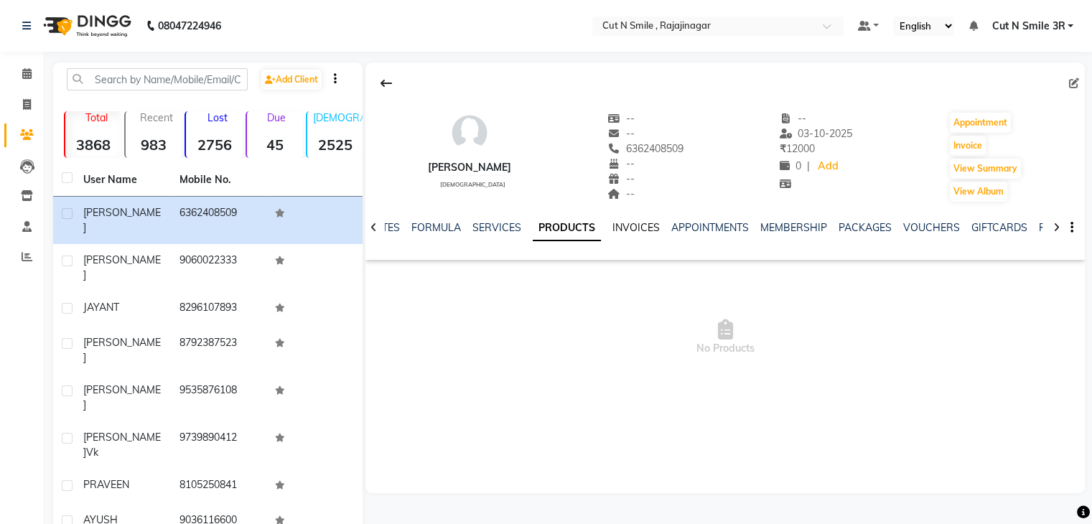
click at [630, 223] on link "INVOICES" at bounding box center [635, 227] width 47 height 13
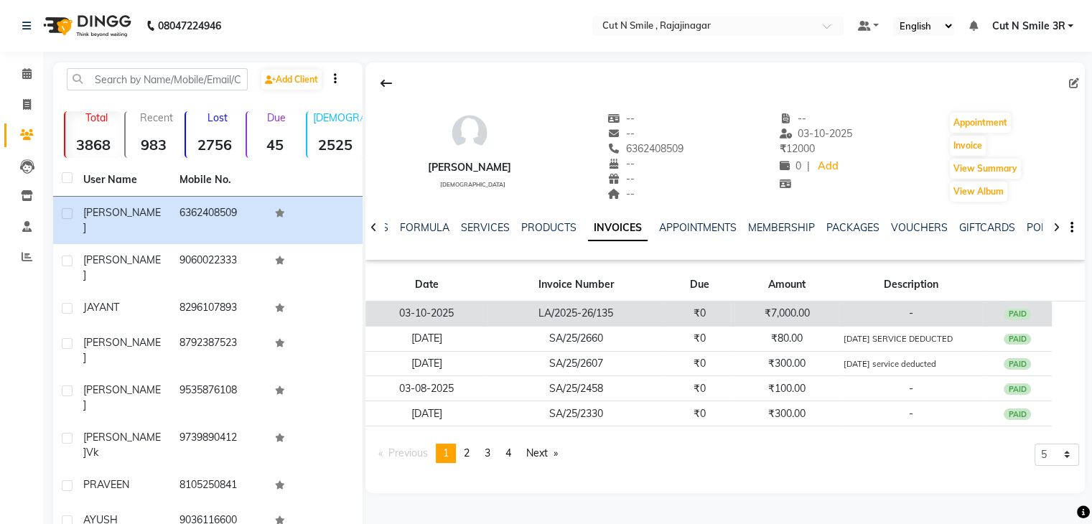
click at [648, 314] on td "LA/2025-26/135" at bounding box center [576, 314] width 177 height 25
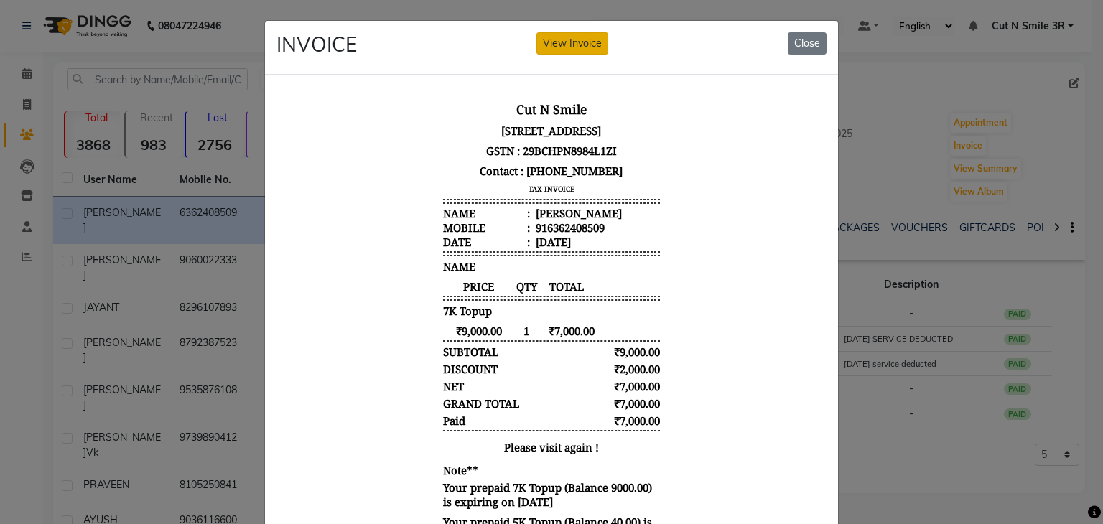
click at [575, 48] on button "View Invoice" at bounding box center [572, 43] width 72 height 22
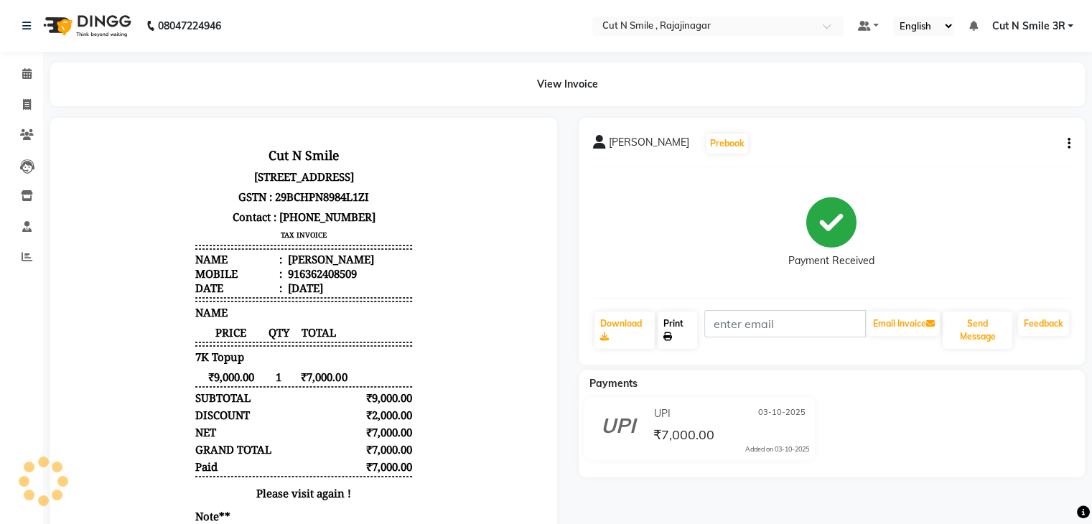
click at [666, 332] on icon at bounding box center [667, 336] width 9 height 9
click at [23, 101] on icon at bounding box center [27, 104] width 8 height 11
select select "service"
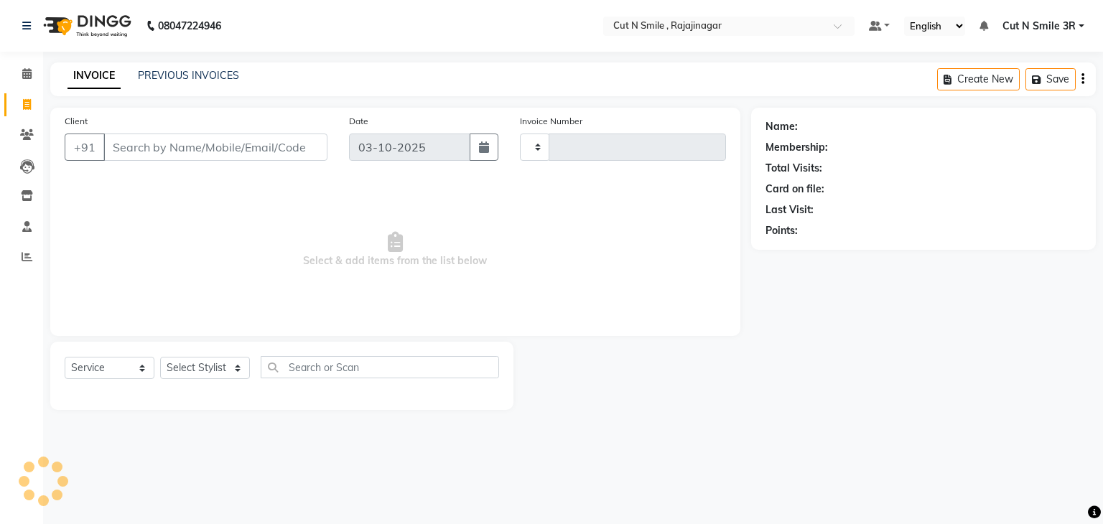
type input "136"
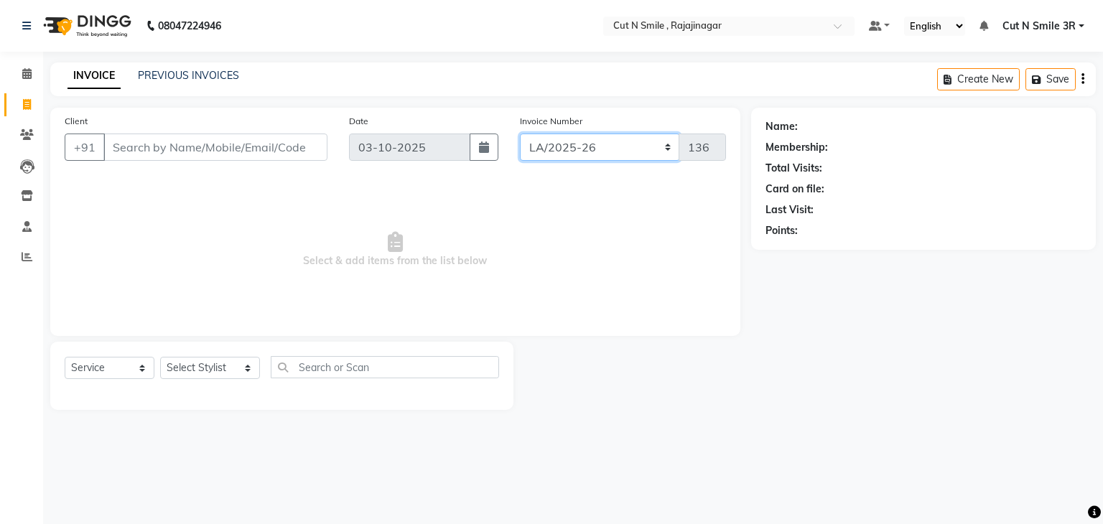
click at [544, 139] on select "[PERSON_NAME]/25-26 LA/2025-26 SH/25 CH/25 SA/25" at bounding box center [600, 147] width 160 height 27
select select "7181"
click at [520, 134] on select "[PERSON_NAME]/25-26 LA/2025-26 SH/25 CH/25 SA/25" at bounding box center [600, 147] width 160 height 27
type input "2721"
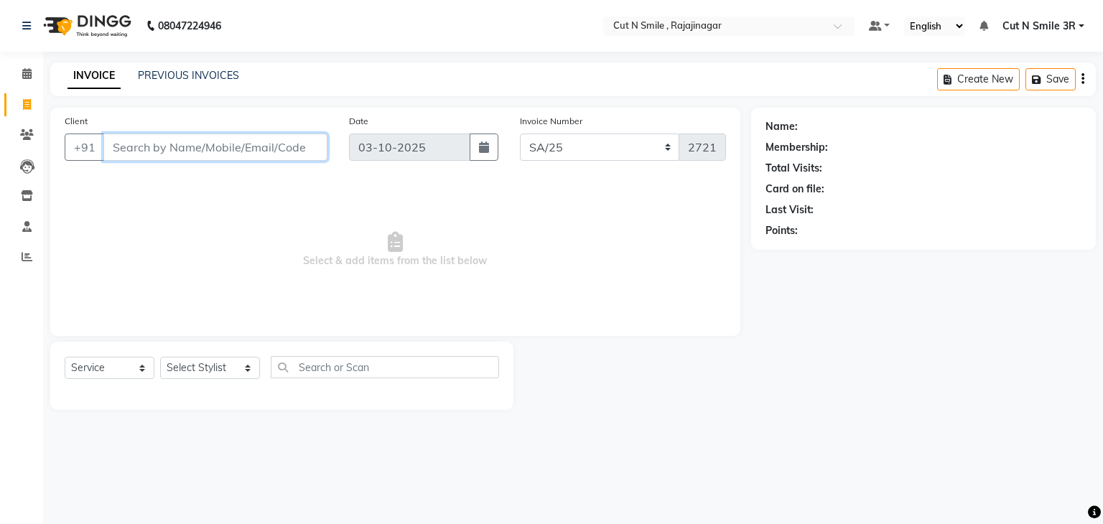
click at [182, 152] on input "Client" at bounding box center [215, 147] width 224 height 27
type input "9513139676"
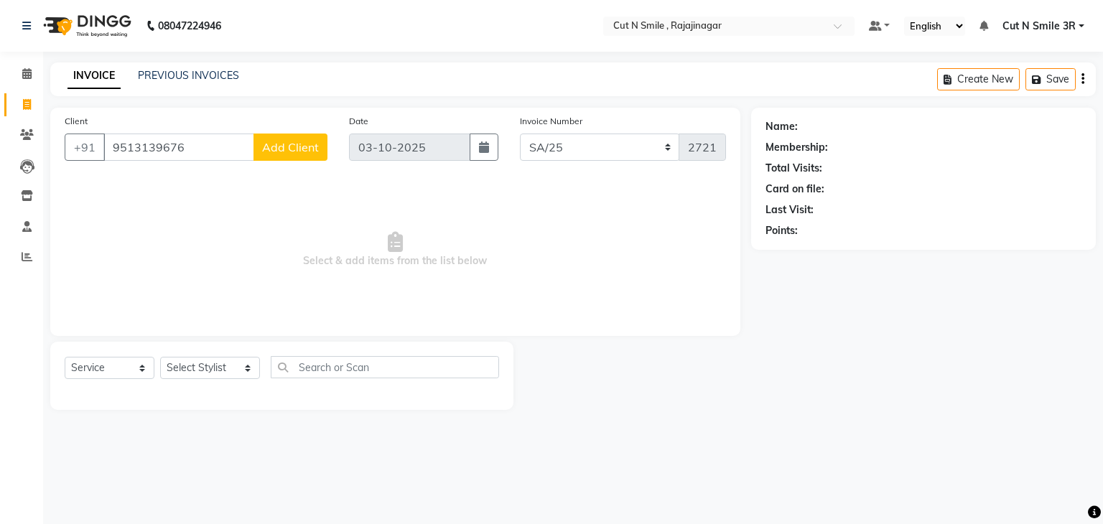
click at [279, 142] on span "Add Client" at bounding box center [290, 147] width 57 height 14
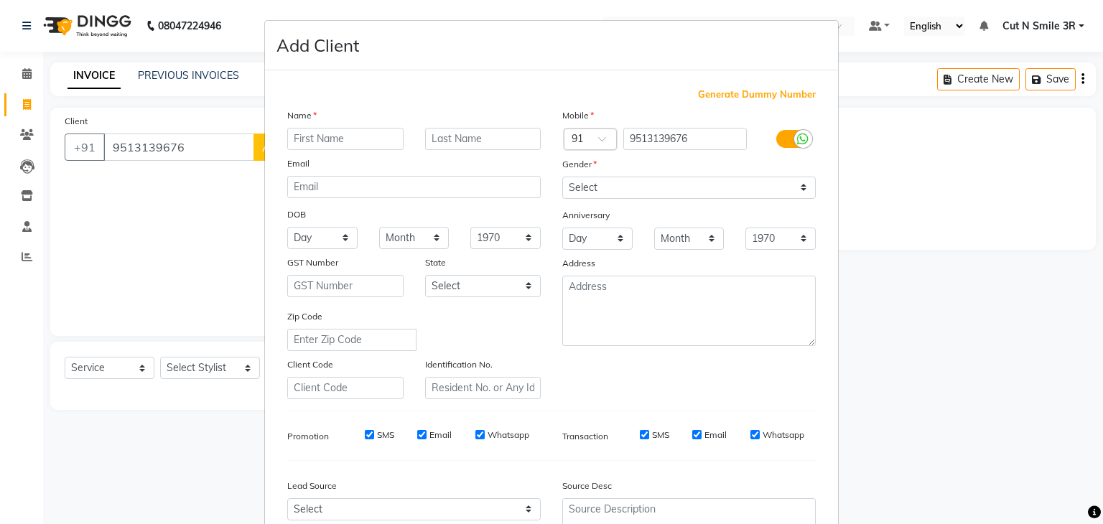
click at [303, 141] on input "text" at bounding box center [345, 139] width 116 height 22
type input "[PERSON_NAME]"
click at [648, 187] on select "Select [DEMOGRAPHIC_DATA] [DEMOGRAPHIC_DATA] Other Prefer Not To Say" at bounding box center [688, 188] width 253 height 22
select select "[DEMOGRAPHIC_DATA]"
click at [562, 177] on select "Select [DEMOGRAPHIC_DATA] [DEMOGRAPHIC_DATA] Other Prefer Not To Say" at bounding box center [688, 188] width 253 height 22
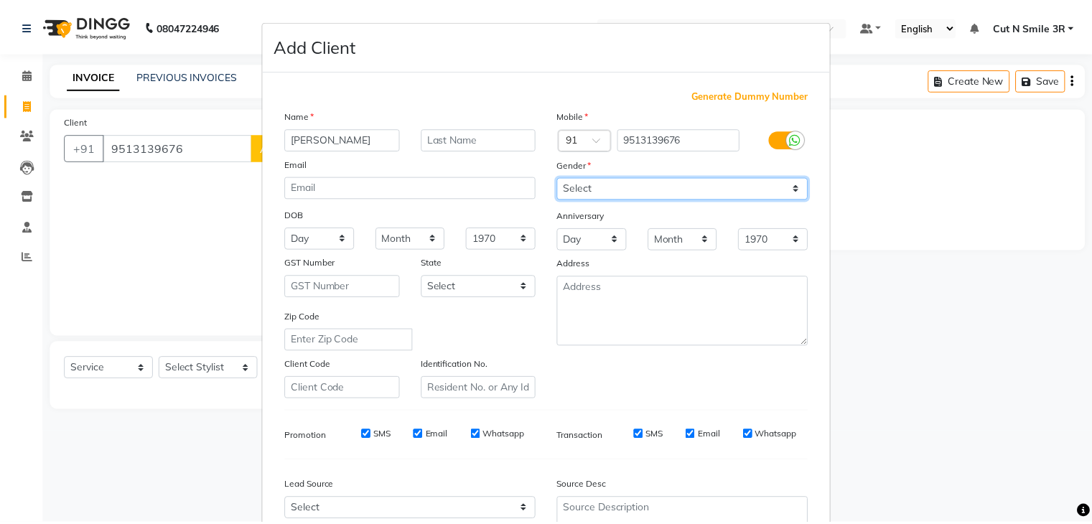
scroll to position [146, 0]
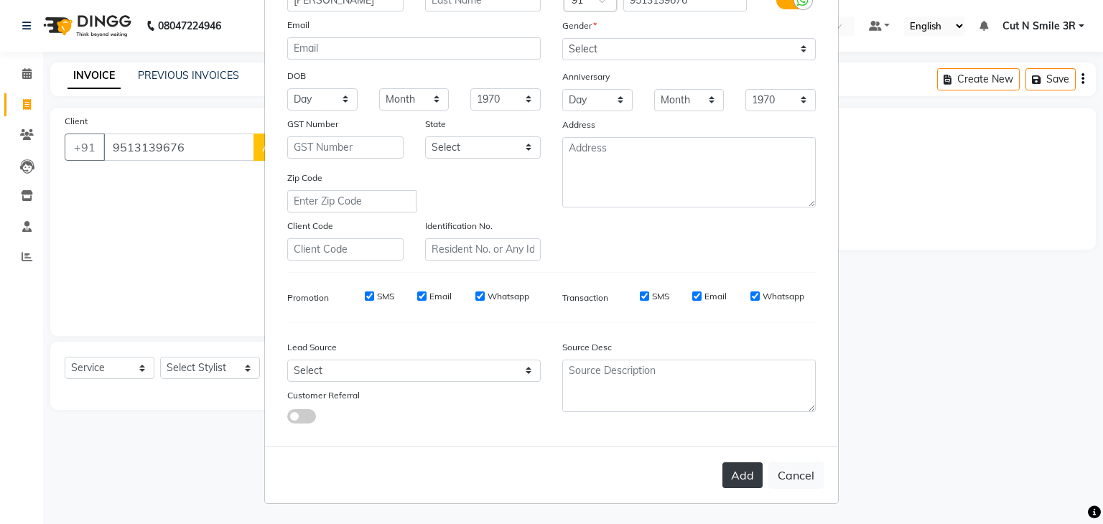
click at [742, 475] on button "Add" at bounding box center [742, 475] width 40 height 26
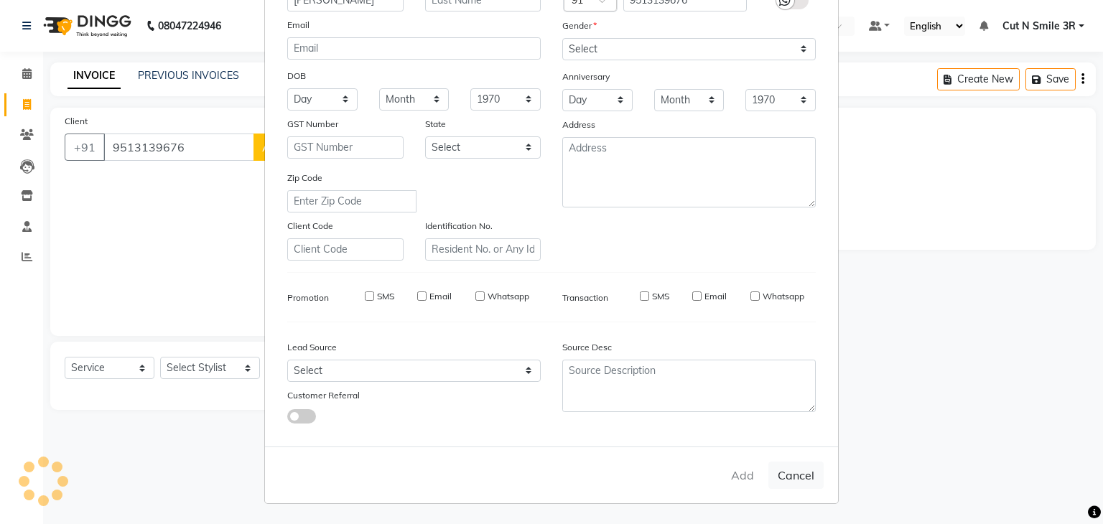
select select
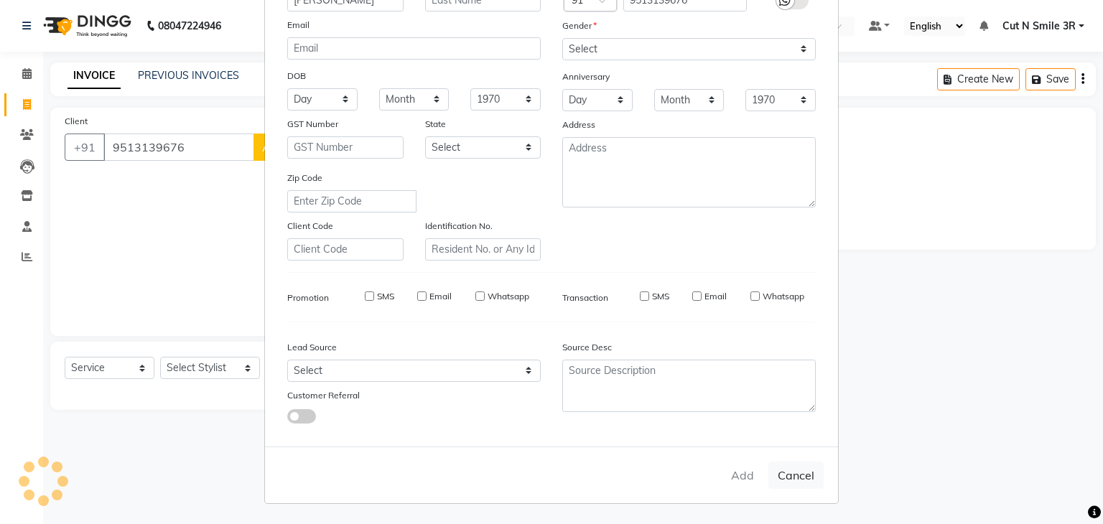
select select
checkbox input "false"
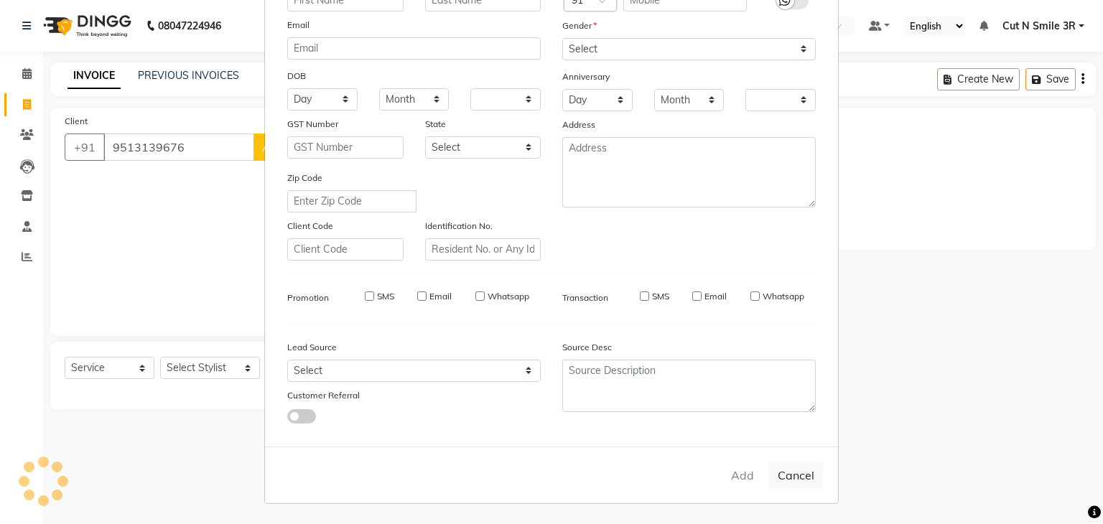
checkbox input "false"
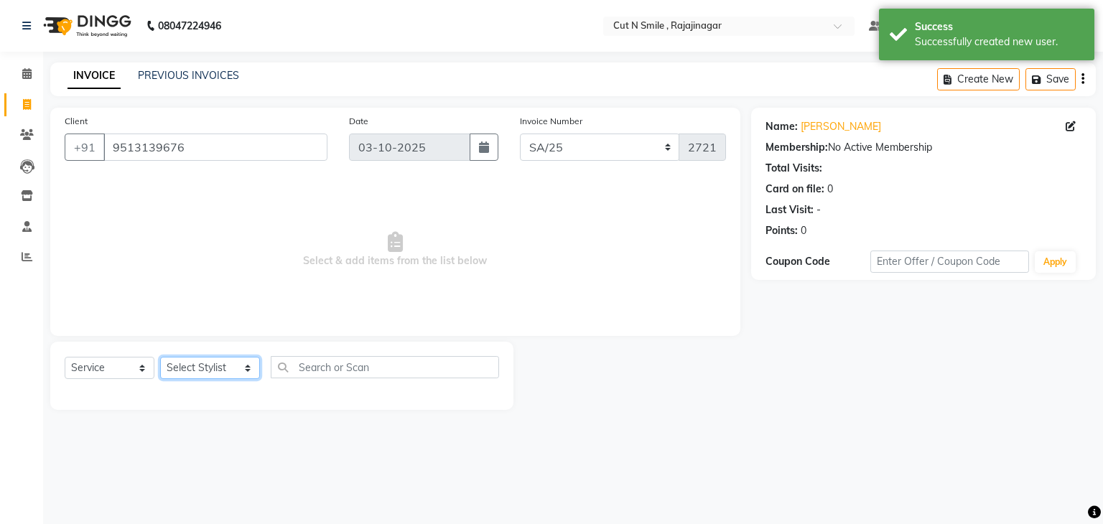
click at [197, 370] on select "Select Stylist [PERSON_NAME] Ammu 3R [PERSON_NAME] VN [PERSON_NAME] 3R [PERSON_…" at bounding box center [210, 368] width 100 height 22
select select "58698"
click at [160, 358] on select "Select Stylist [PERSON_NAME] Ammu 3R [PERSON_NAME] VN [PERSON_NAME] 3R [PERSON_…" at bounding box center [210, 368] width 100 height 22
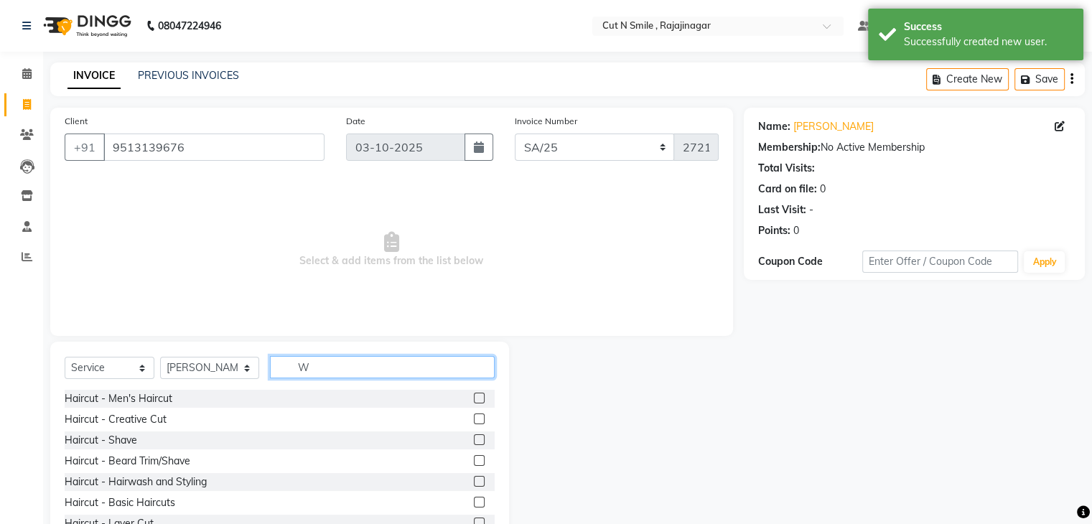
click at [309, 370] on input "W" at bounding box center [382, 367] width 224 height 22
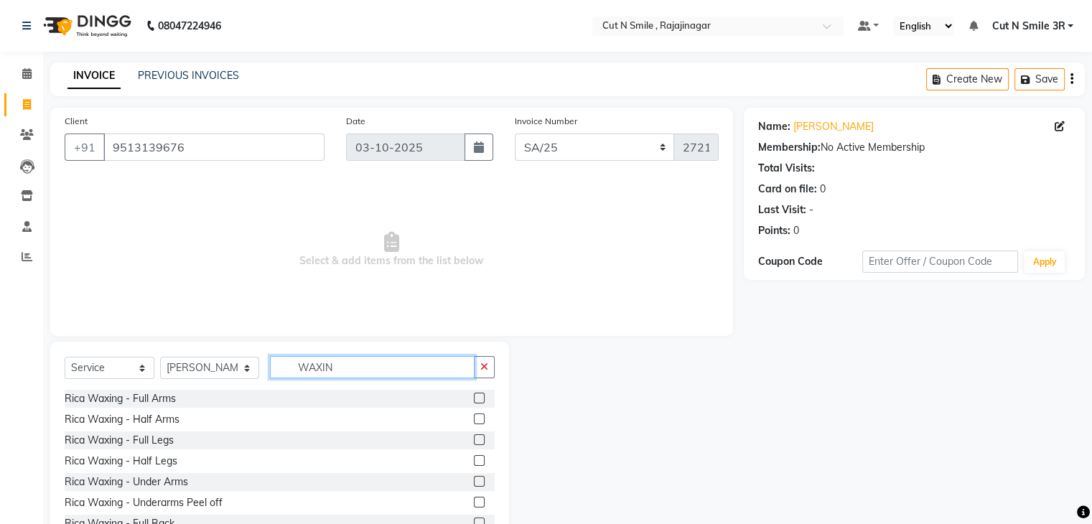
type input "WAXIN"
click at [474, 397] on label at bounding box center [479, 398] width 11 height 11
click at [474, 397] on input "checkbox" at bounding box center [478, 398] width 9 height 9
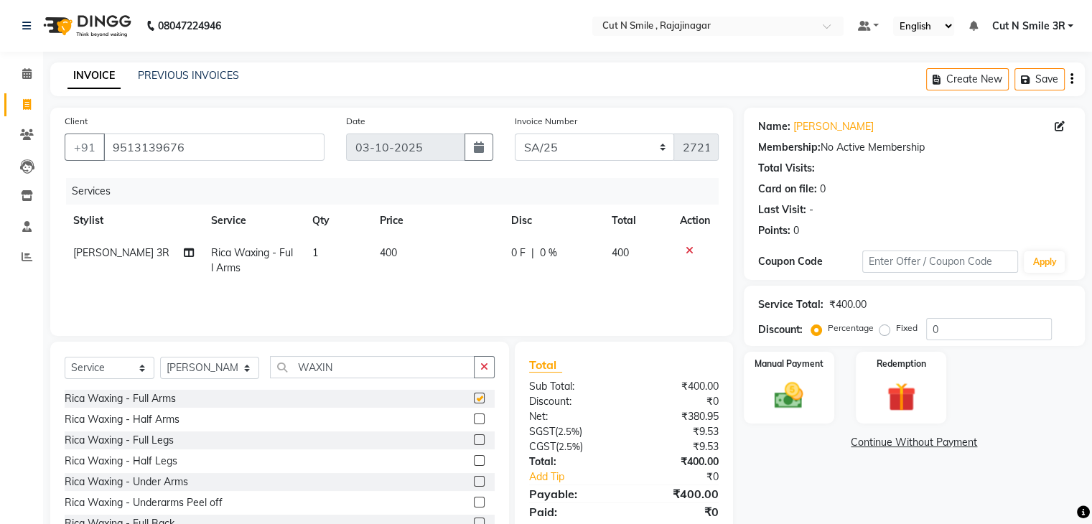
checkbox input "false"
click at [474, 478] on label at bounding box center [479, 481] width 11 height 11
click at [474, 478] on input "checkbox" at bounding box center [478, 481] width 9 height 9
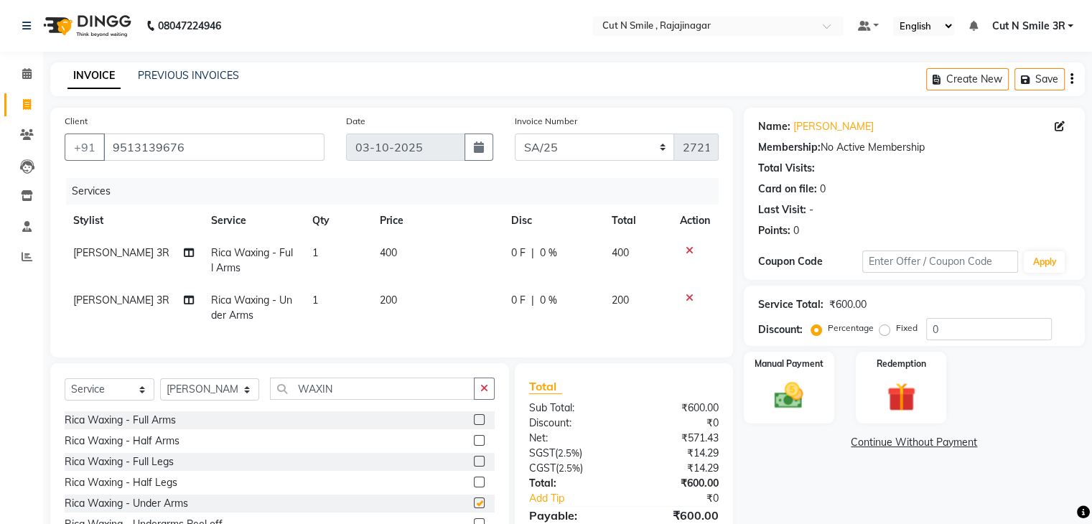
checkbox input "false"
click at [356, 399] on input "WAXIN" at bounding box center [372, 389] width 204 height 22
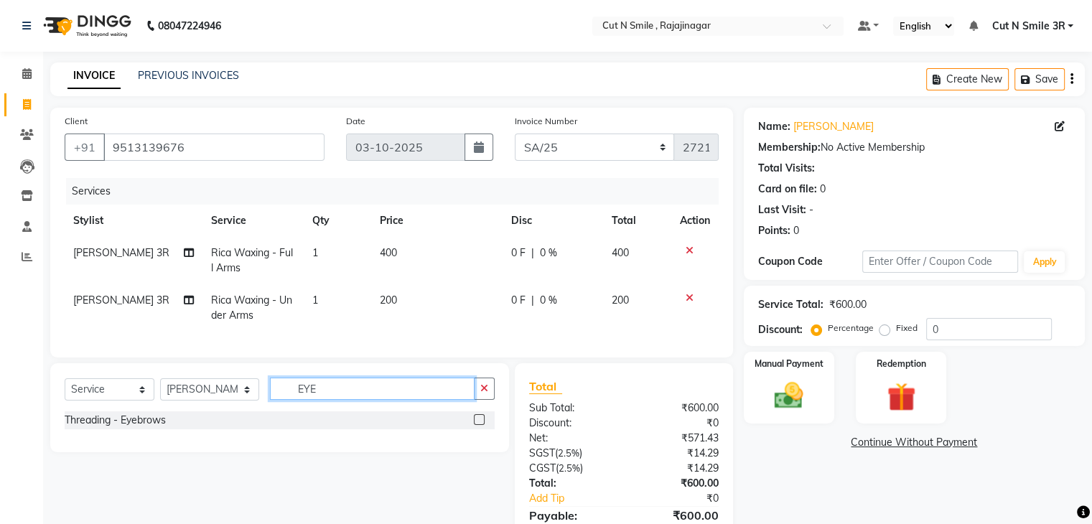
type input "EYE"
click at [477, 425] on label at bounding box center [479, 419] width 11 height 11
click at [477, 425] on input "checkbox" at bounding box center [478, 420] width 9 height 9
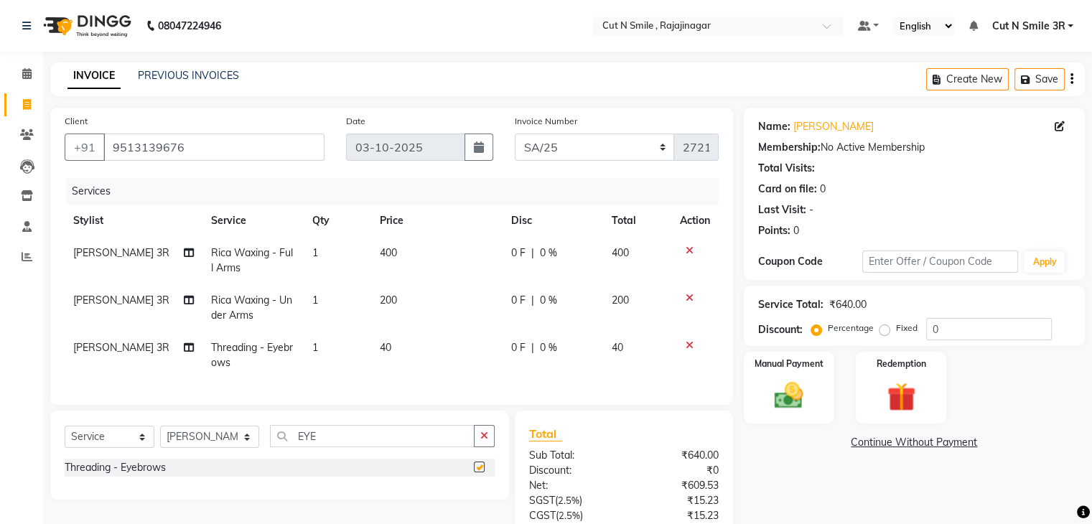
checkbox input "false"
click at [392, 351] on td "40" at bounding box center [436, 355] width 131 height 47
select select "58698"
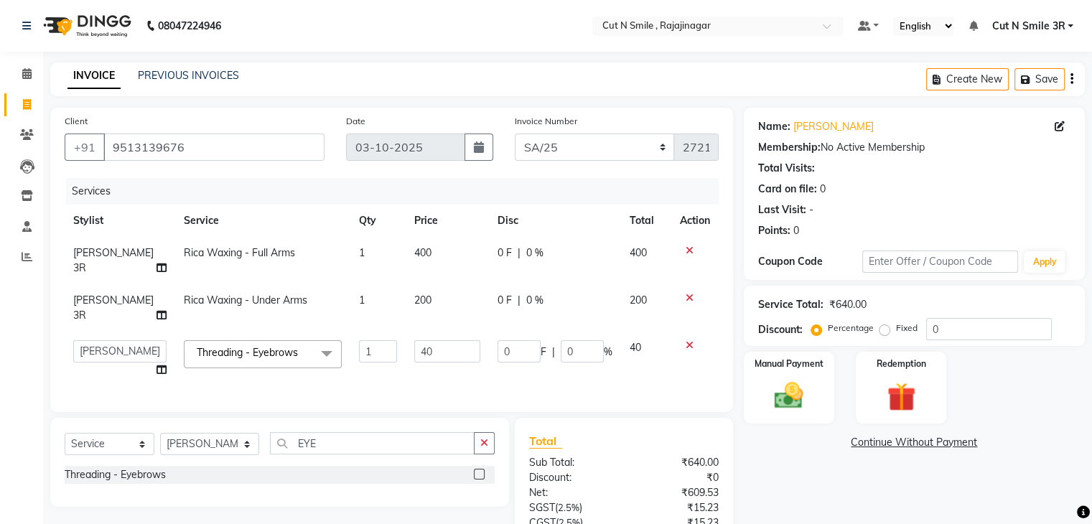
click at [406, 351] on td "40" at bounding box center [447, 359] width 83 height 55
click at [439, 340] on input "40" at bounding box center [447, 351] width 66 height 22
type input "4"
type input "50"
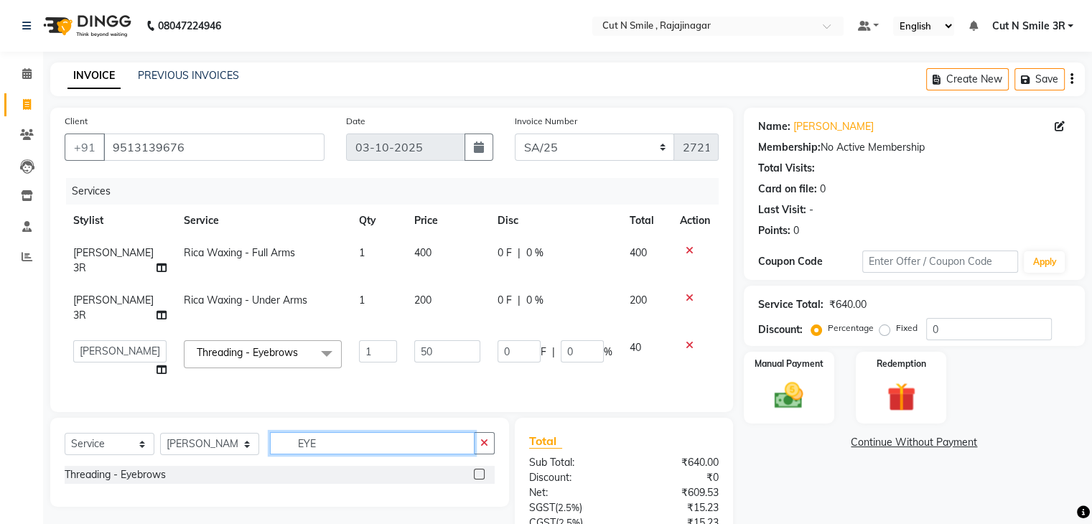
click at [346, 429] on div "Select Service Product Membership Package Voucher Prepaid Gift Card Select Styl…" at bounding box center [279, 462] width 459 height 89
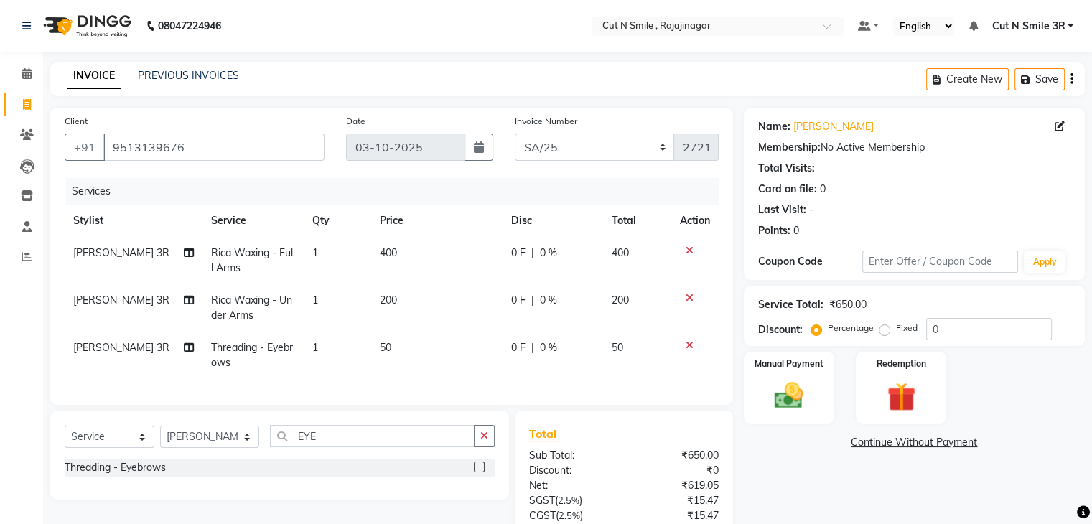
click at [346, 429] on div "Select Service Product Membership Package Voucher Prepaid Gift Card Select Styl…" at bounding box center [279, 455] width 459 height 89
drag, startPoint x: 346, startPoint y: 429, endPoint x: 339, endPoint y: 446, distance: 18.7
click at [339, 446] on div "Select Service Product Membership Package Voucher Prepaid Gift Card Select Styl…" at bounding box center [279, 455] width 459 height 89
click at [339, 446] on input "EYE" at bounding box center [372, 436] width 204 height 22
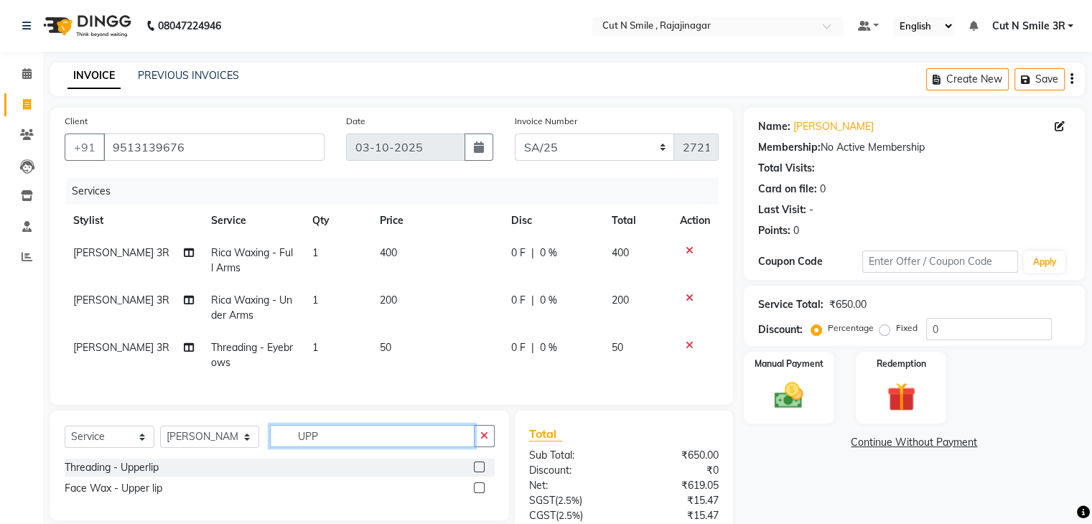
type input "UPP"
click at [480, 472] on label at bounding box center [479, 467] width 11 height 11
click at [480, 472] on input "checkbox" at bounding box center [478, 467] width 9 height 9
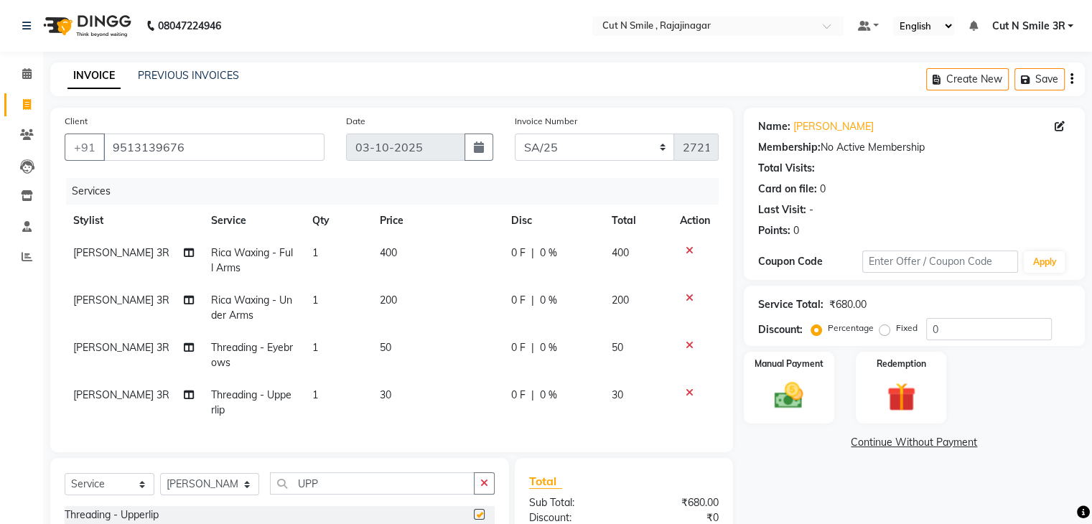
checkbox input "false"
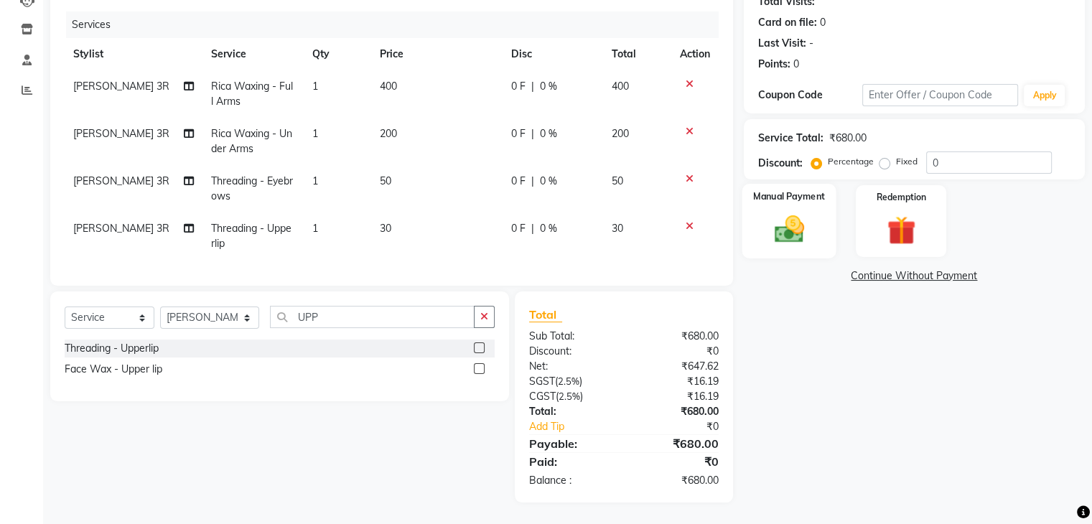
click at [788, 227] on img at bounding box center [789, 230] width 48 height 34
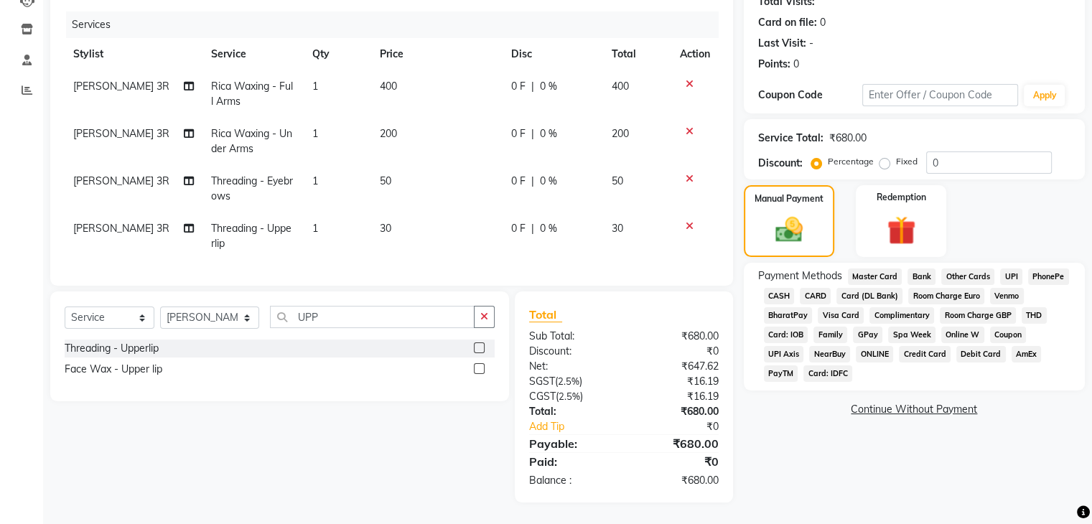
click at [778, 288] on span "CASH" at bounding box center [779, 296] width 31 height 17
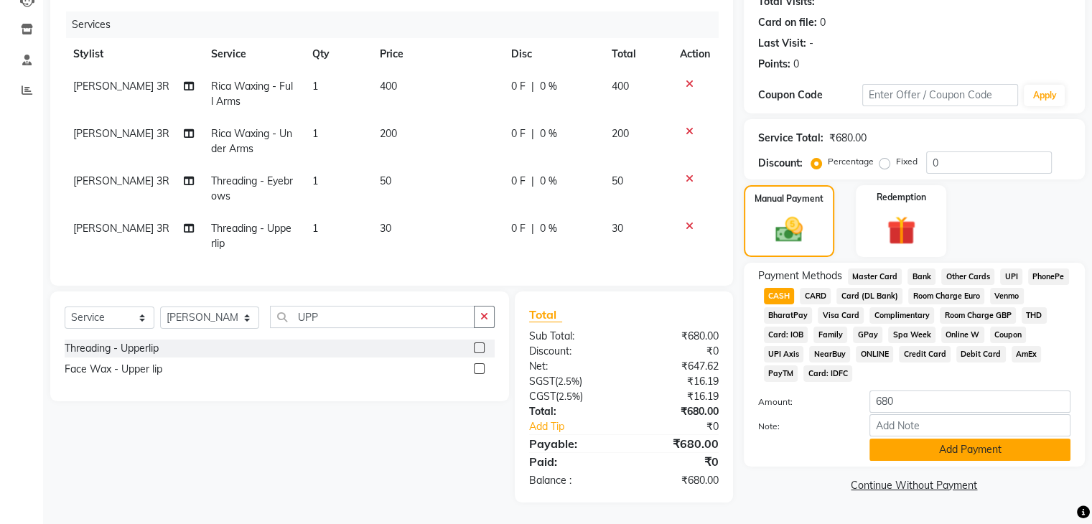
click at [958, 441] on button "Add Payment" at bounding box center [969, 450] width 201 height 22
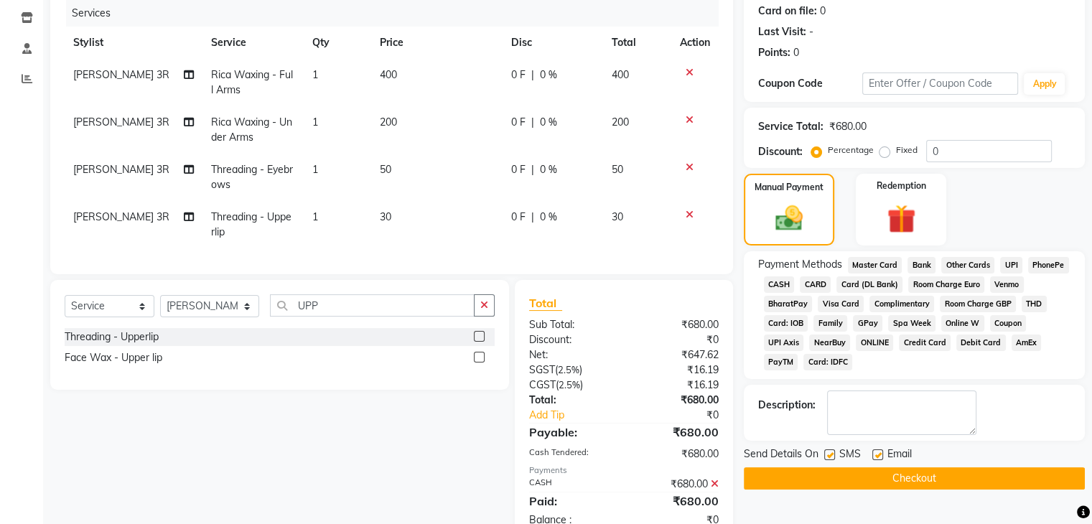
click at [886, 476] on button "Checkout" at bounding box center [914, 478] width 341 height 22
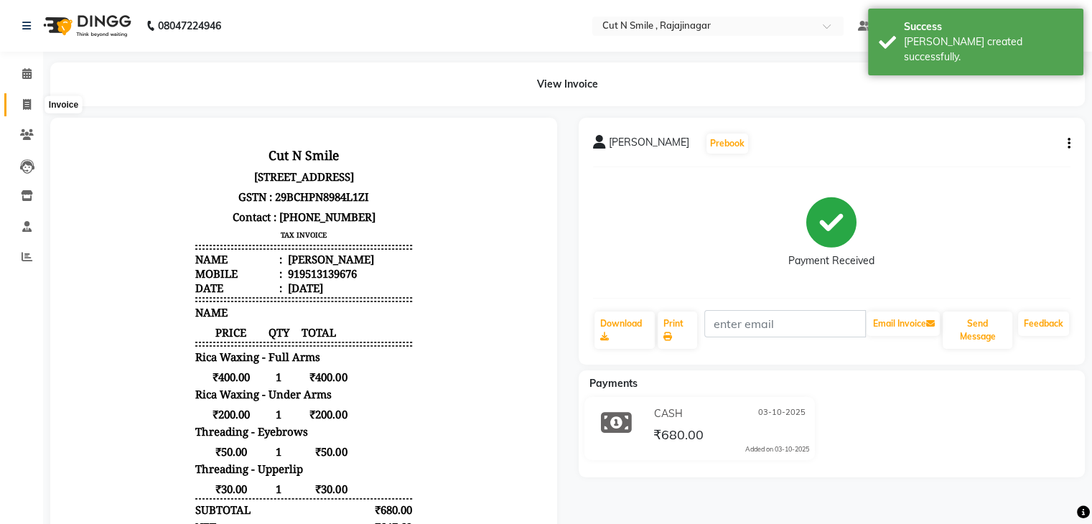
click at [26, 100] on icon at bounding box center [27, 104] width 8 height 11
select select "service"
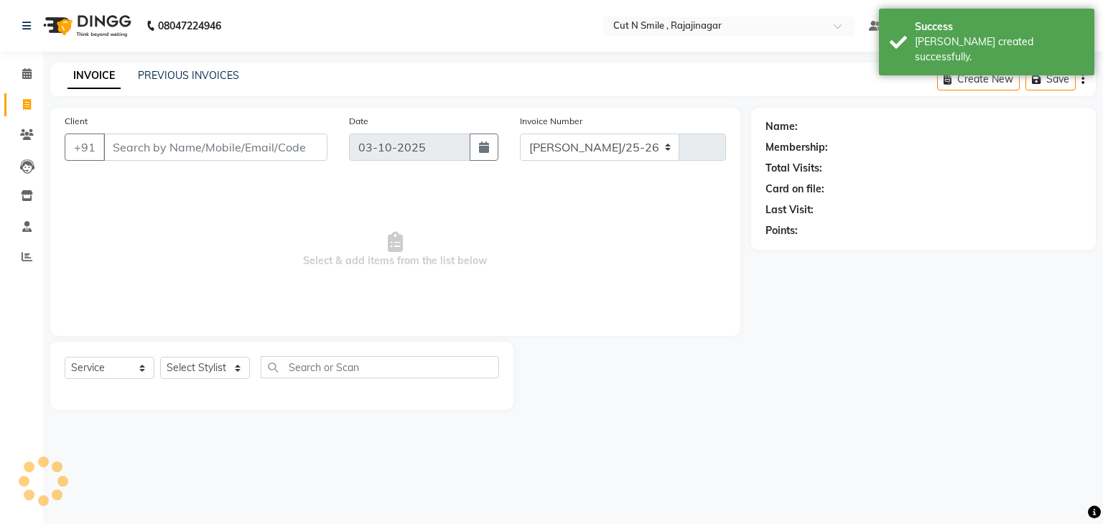
select select "7187"
type input "136"
